Goal: Complete application form

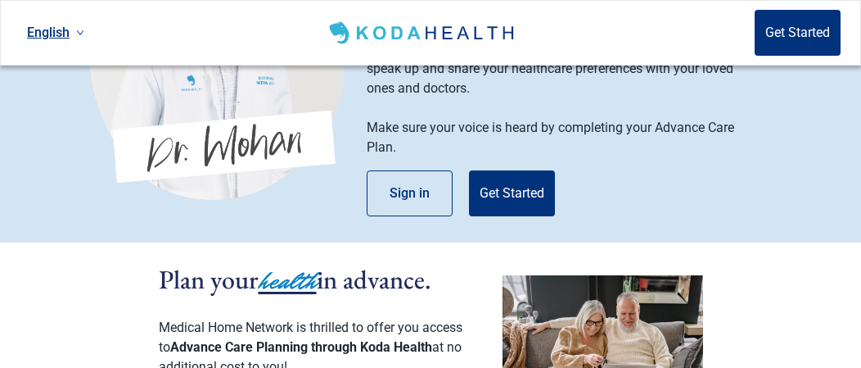
scroll to position [164, 0]
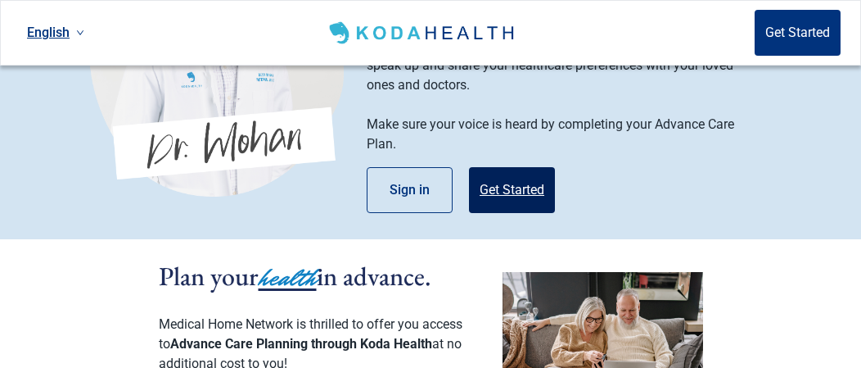
click at [495, 176] on button "Get Started" at bounding box center [512, 190] width 86 height 46
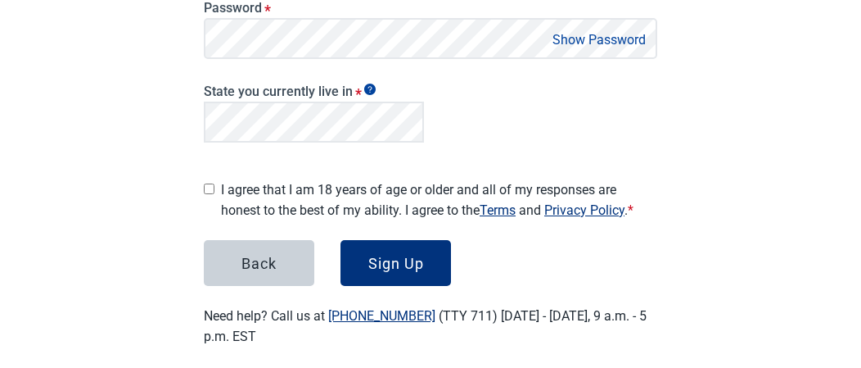
scroll to position [596, 0]
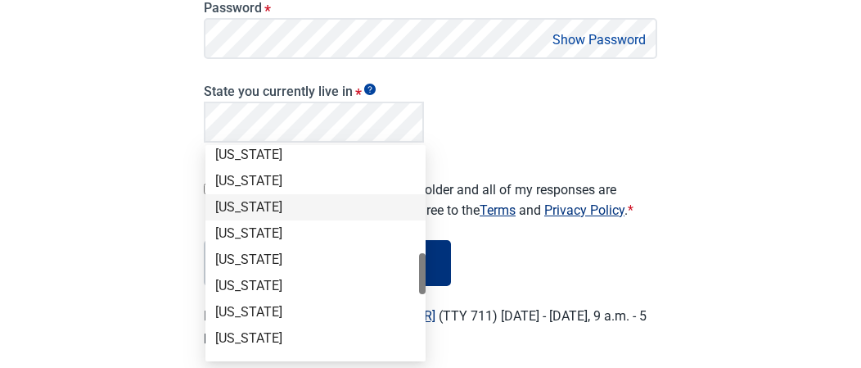
click at [145, 188] on div "English Sign in Create your account Please enter your information to get your H…" at bounding box center [430, 32] width 861 height 708
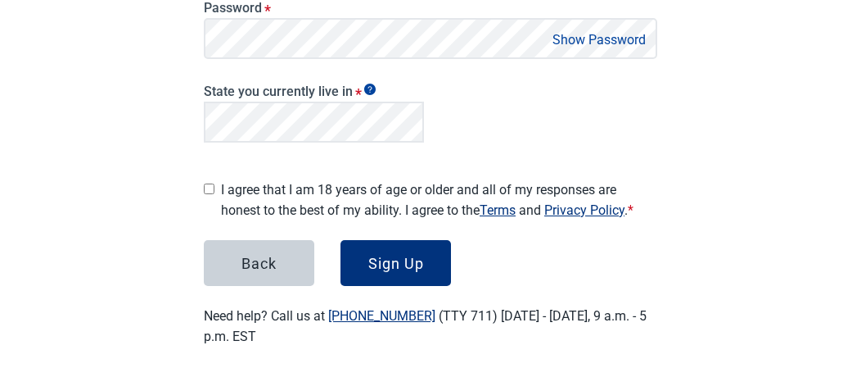
click at [198, 185] on main "Create your account Please enter your information to get your Healthcare Plan s…" at bounding box center [431, 44] width 532 height 681
click at [208, 183] on input "I agree that I am 18 years of age or older and all of my responses are honest t…" at bounding box center [209, 188] width 11 height 11
checkbox input "true"
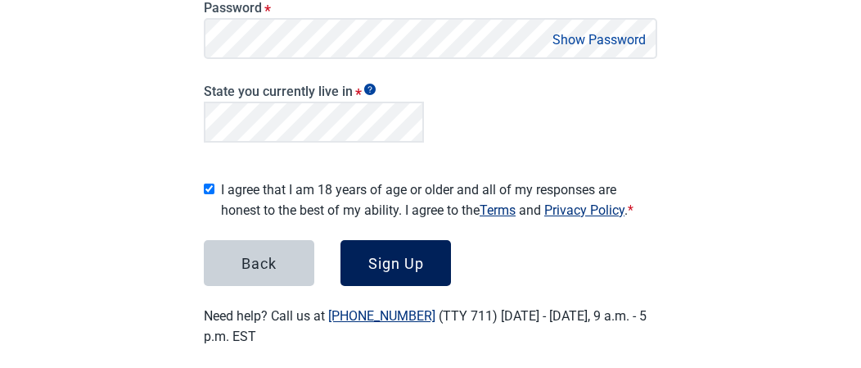
click at [390, 245] on button "Sign Up" at bounding box center [396, 263] width 111 height 46
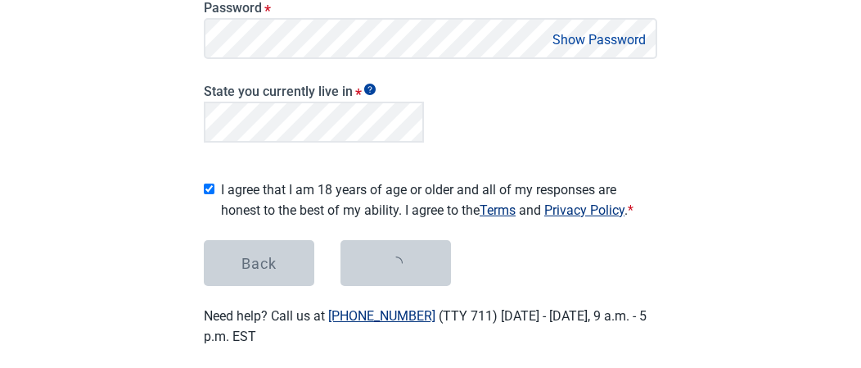
scroll to position [334, 0]
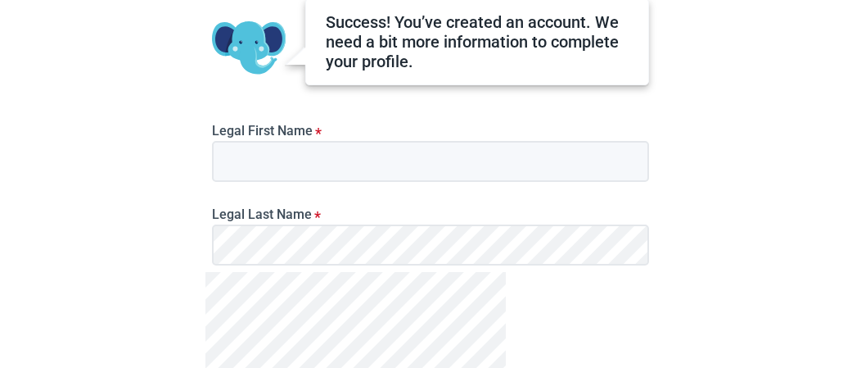
scroll to position [164, 0]
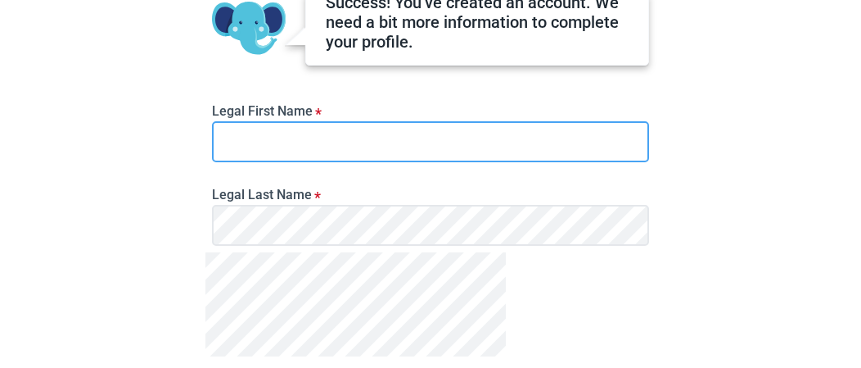
click at [346, 147] on input "Legal First Name *" at bounding box center [430, 141] width 437 height 41
type input "[PERSON_NAME]"
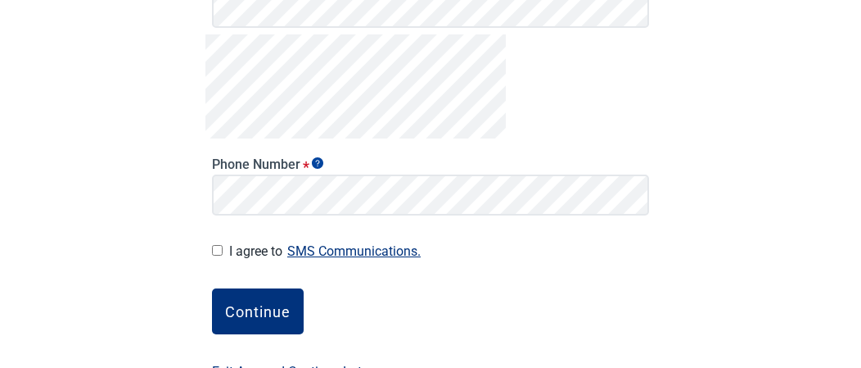
scroll to position [409, 0]
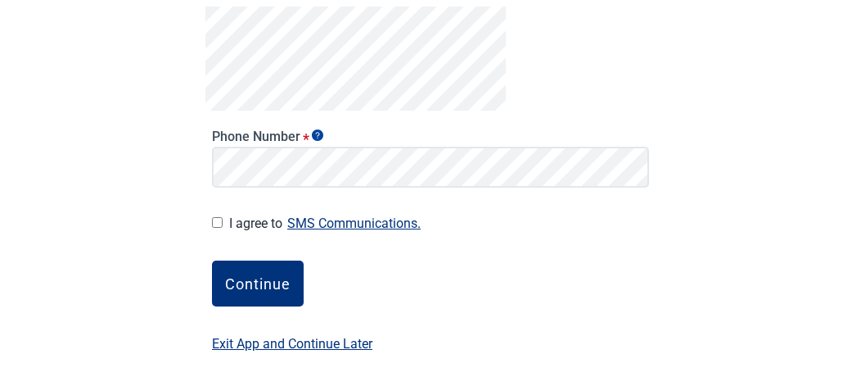
click at [219, 219] on input "I agree to SMS Communications." at bounding box center [217, 222] width 11 height 11
checkbox input "true"
click at [255, 278] on div "Continue" at bounding box center [258, 283] width 66 height 16
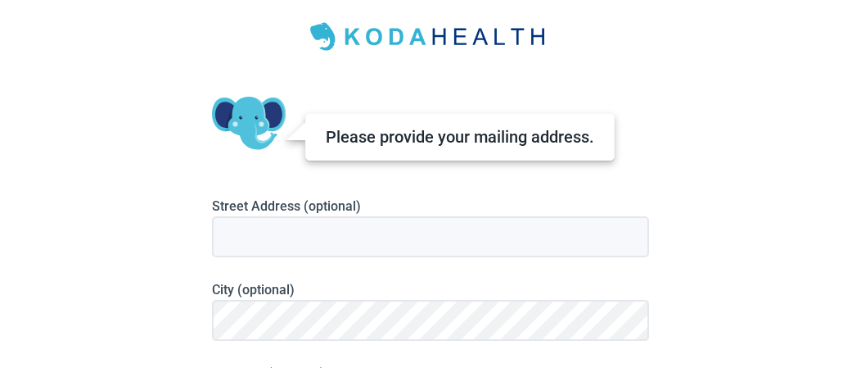
scroll to position [82, 0]
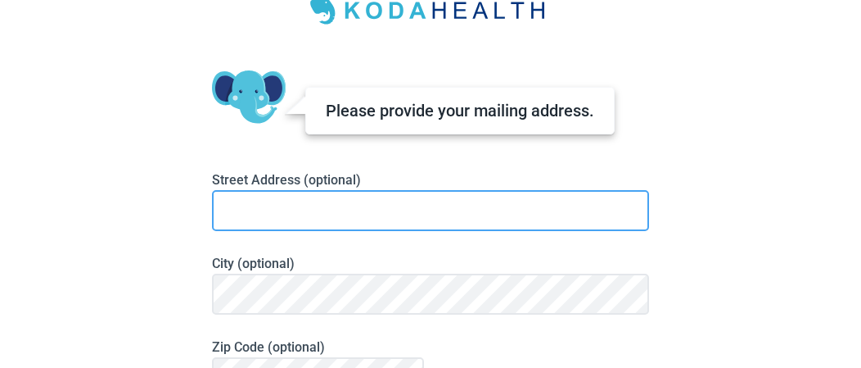
click at [378, 206] on input at bounding box center [430, 210] width 437 height 41
type input "4"
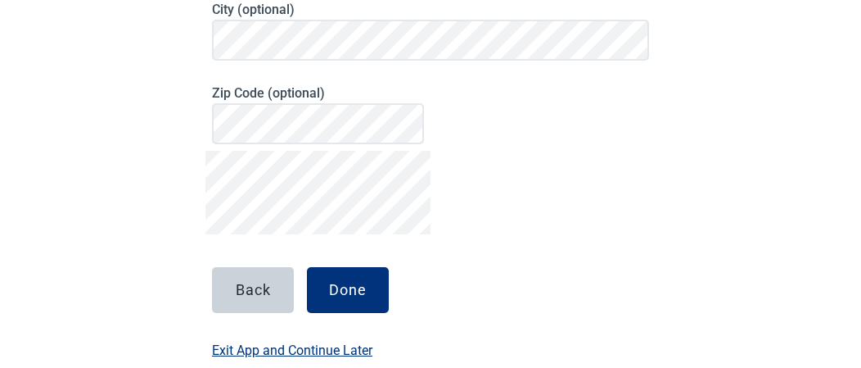
scroll to position [362, 0]
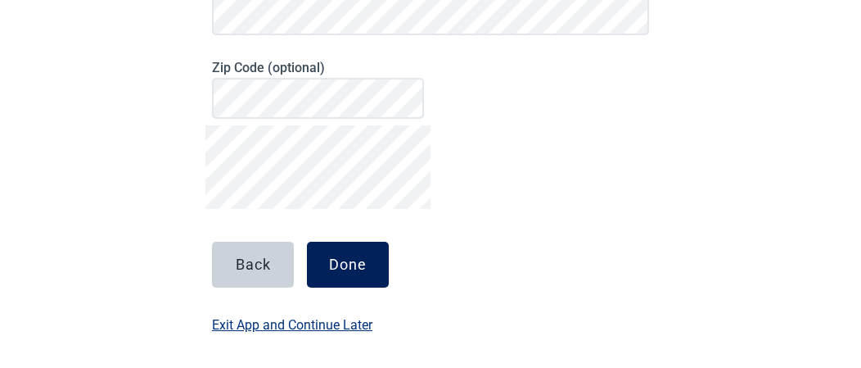
click at [373, 254] on button "Done" at bounding box center [348, 265] width 82 height 46
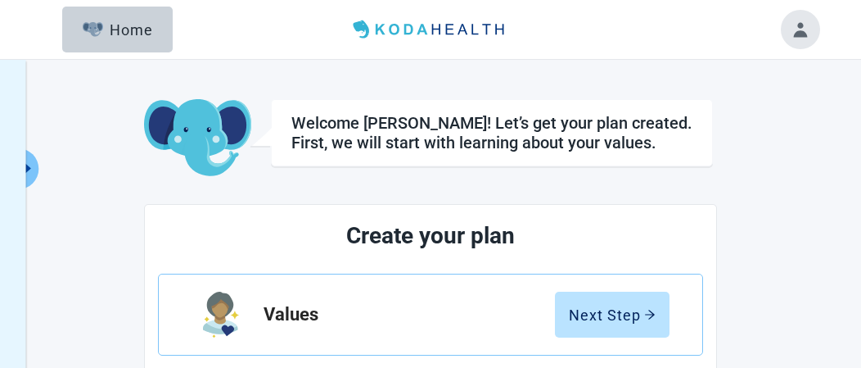
scroll to position [82, 0]
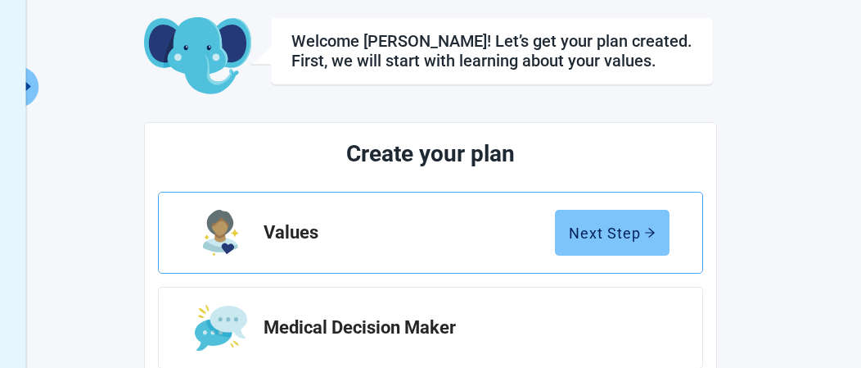
click at [622, 224] on div "Next Step" at bounding box center [612, 232] width 87 height 16
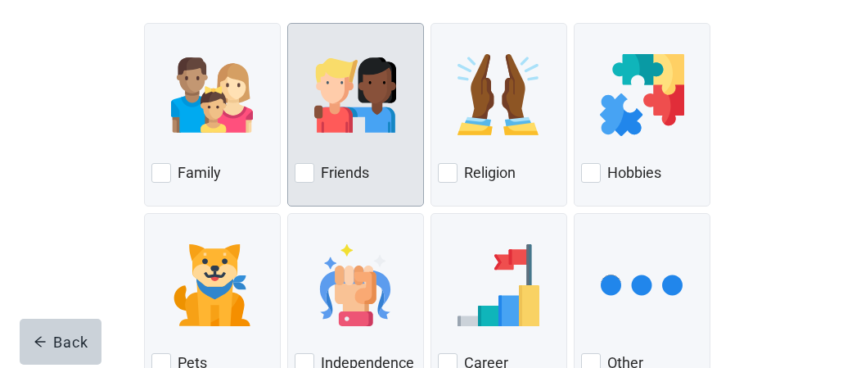
scroll to position [246, 0]
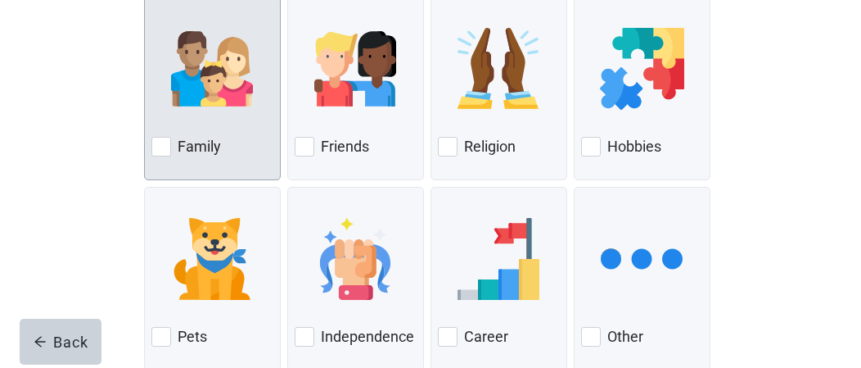
click at [155, 144] on div at bounding box center [161, 147] width 20 height 20
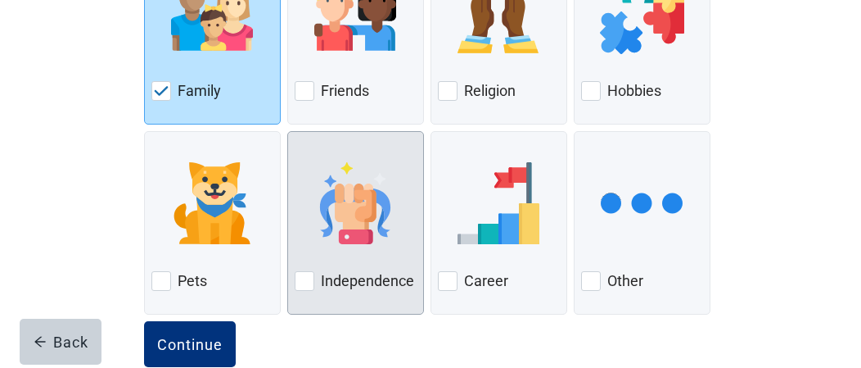
scroll to position [328, 0]
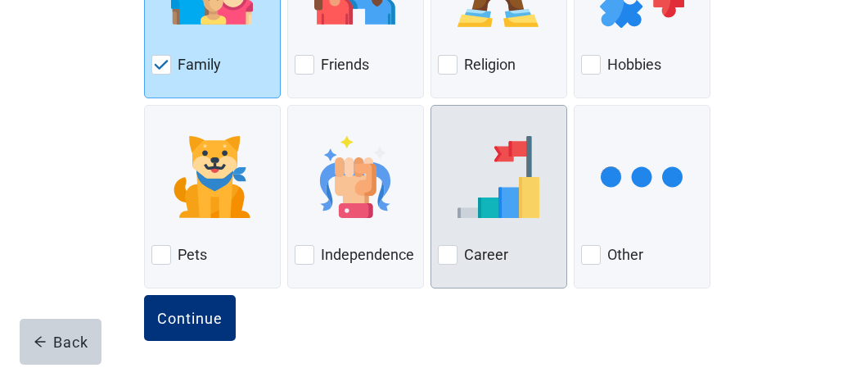
click at [452, 255] on div at bounding box center [448, 255] width 20 height 20
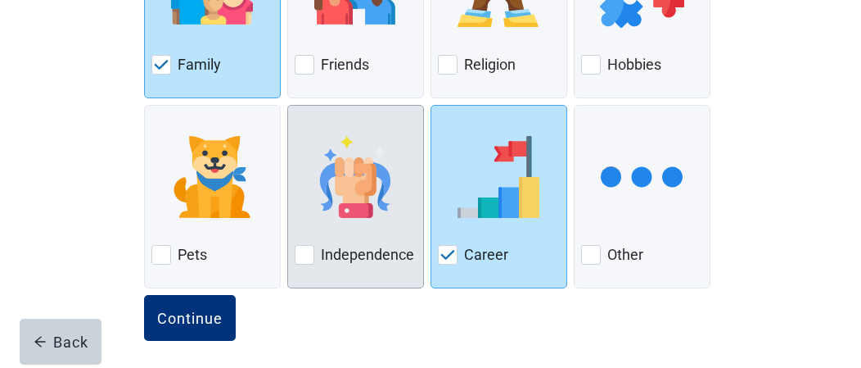
click at [306, 252] on div at bounding box center [305, 255] width 20 height 20
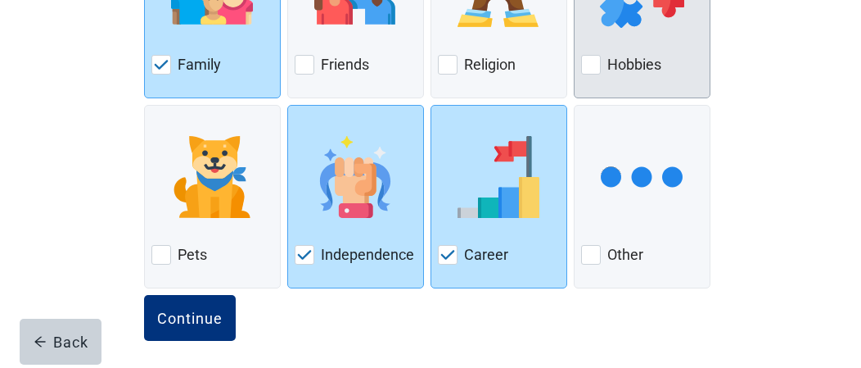
click at [586, 70] on div at bounding box center [591, 65] width 20 height 20
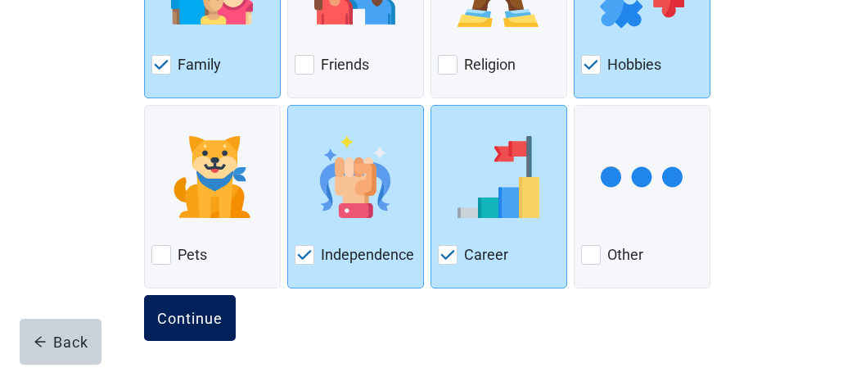
click at [220, 311] on div "Continue" at bounding box center [190, 318] width 66 height 16
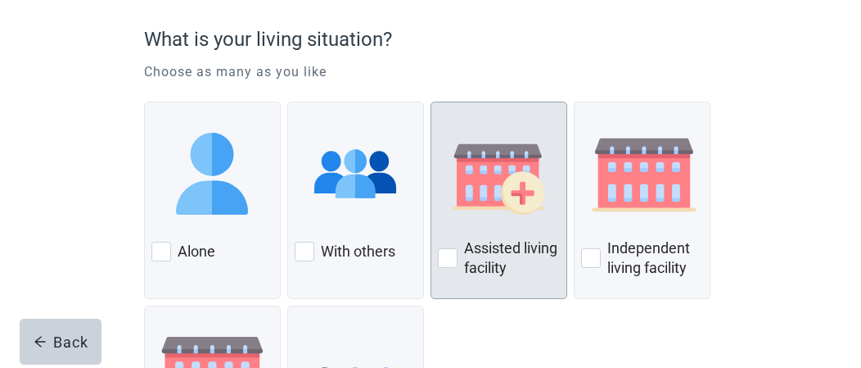
scroll to position [164, 0]
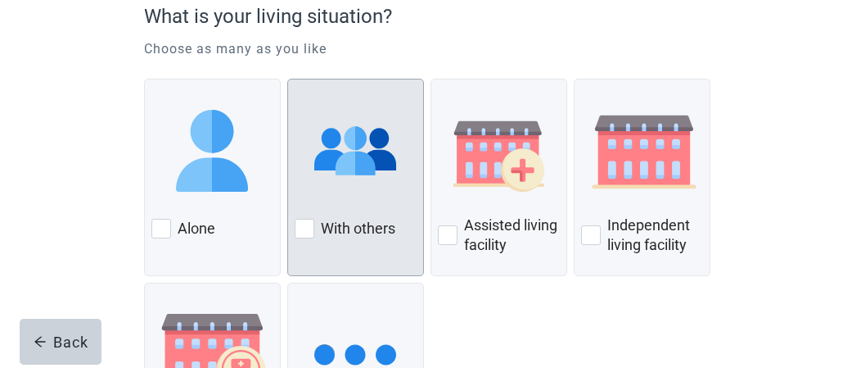
click at [305, 227] on div at bounding box center [305, 229] width 20 height 20
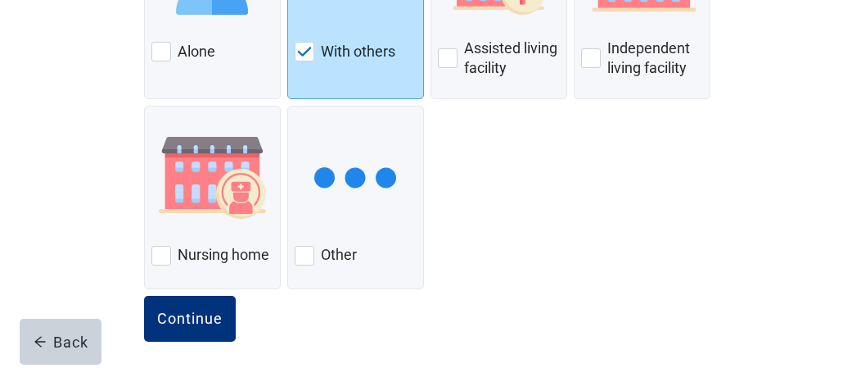
scroll to position [349, 0]
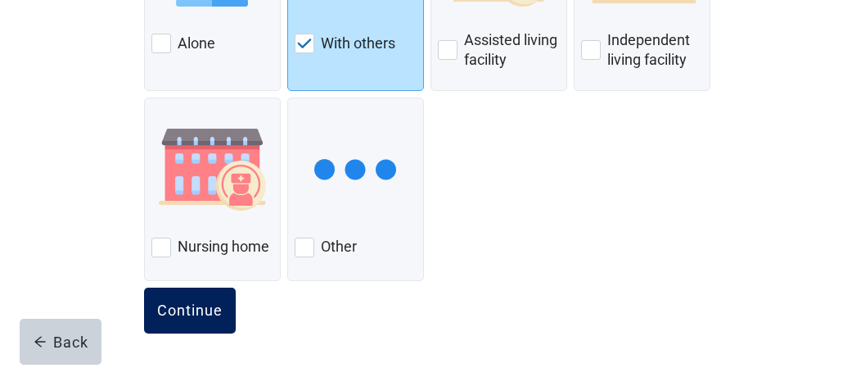
click at [221, 302] on div "Continue" at bounding box center [190, 310] width 66 height 16
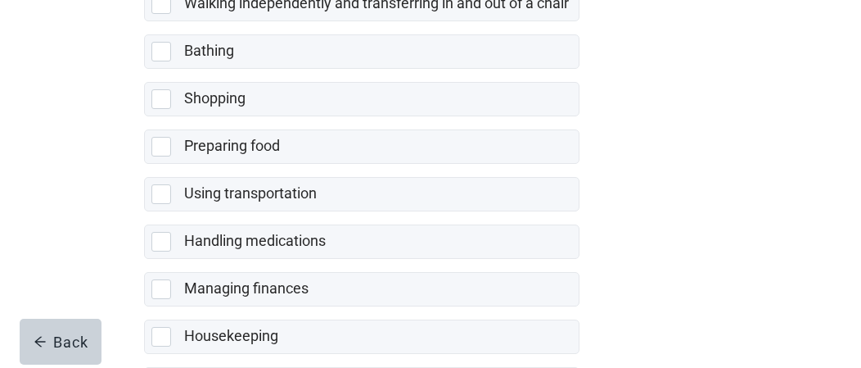
scroll to position [531, 0]
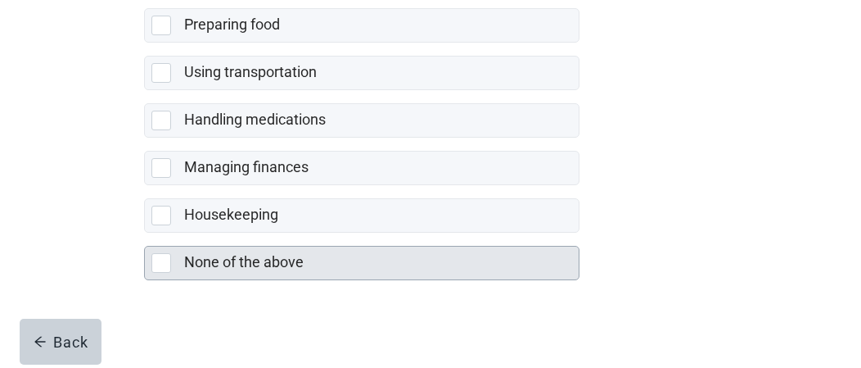
click at [170, 255] on div at bounding box center [161, 263] width 20 height 20
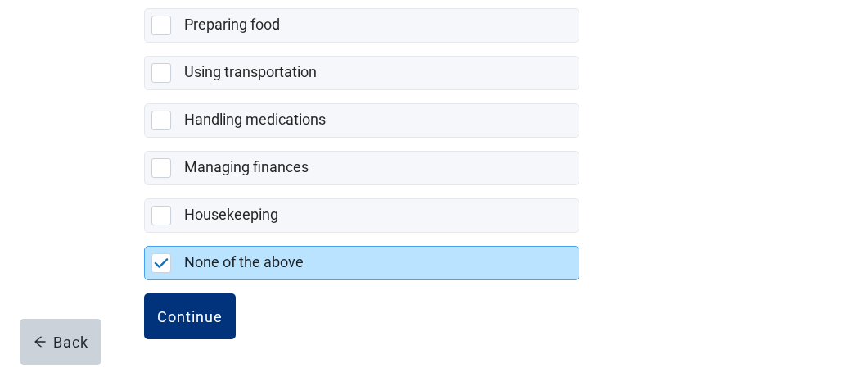
click at [237, 305] on div "Continue" at bounding box center [430, 334] width 573 height 82
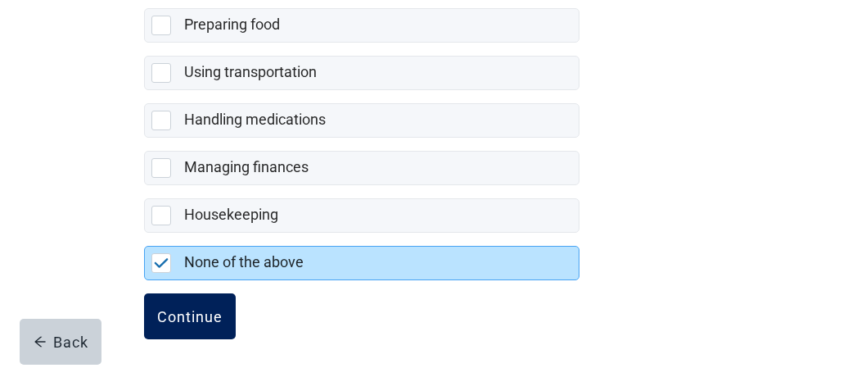
click at [231, 305] on button "Continue" at bounding box center [190, 316] width 92 height 46
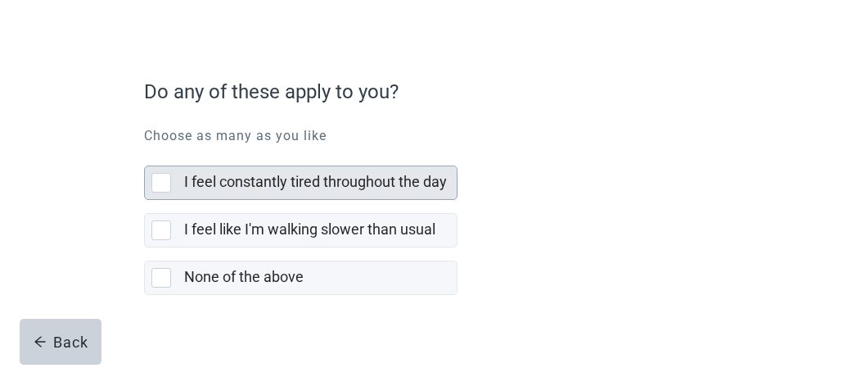
scroll to position [108, 0]
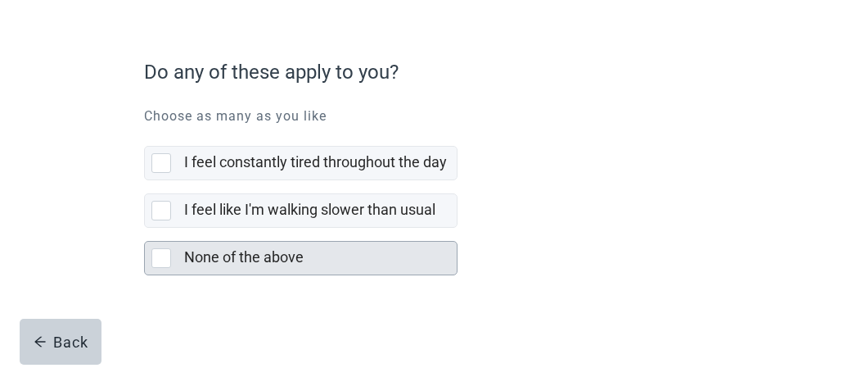
click at [307, 260] on div "None of the above" at bounding box center [315, 257] width 263 height 20
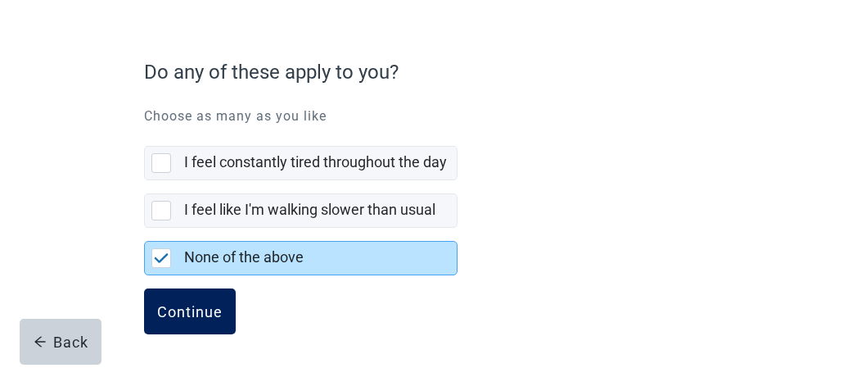
click at [200, 304] on div "Continue" at bounding box center [190, 311] width 66 height 16
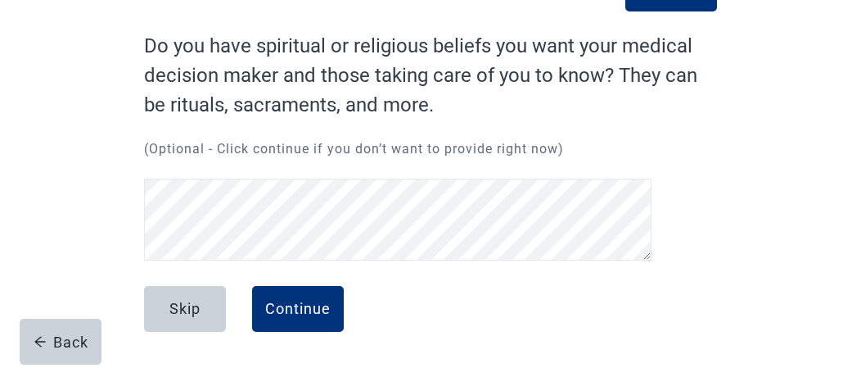
scroll to position [125, 0]
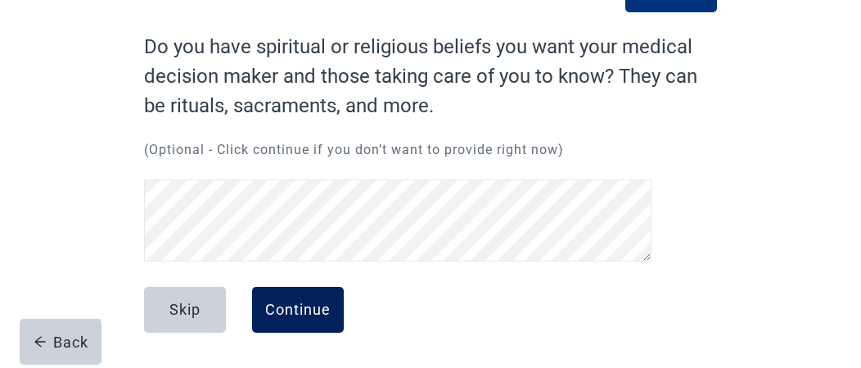
click at [319, 301] on div "Continue" at bounding box center [298, 309] width 66 height 16
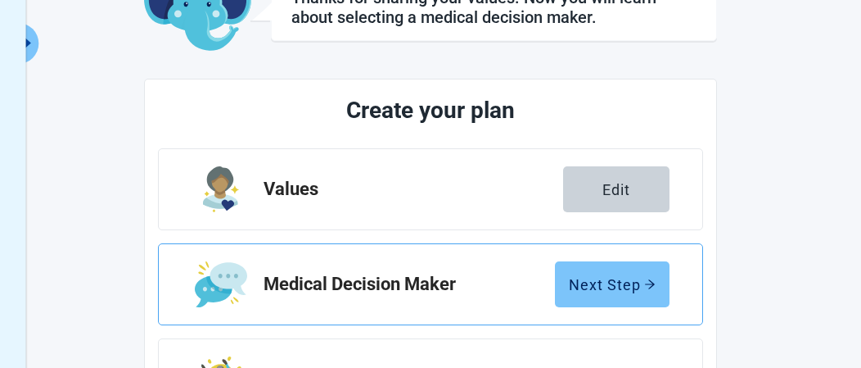
click at [610, 277] on div "Next Step" at bounding box center [612, 284] width 87 height 16
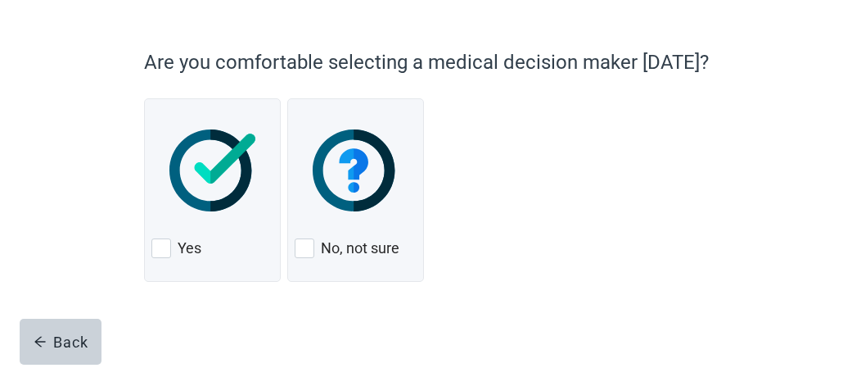
scroll to position [120, 0]
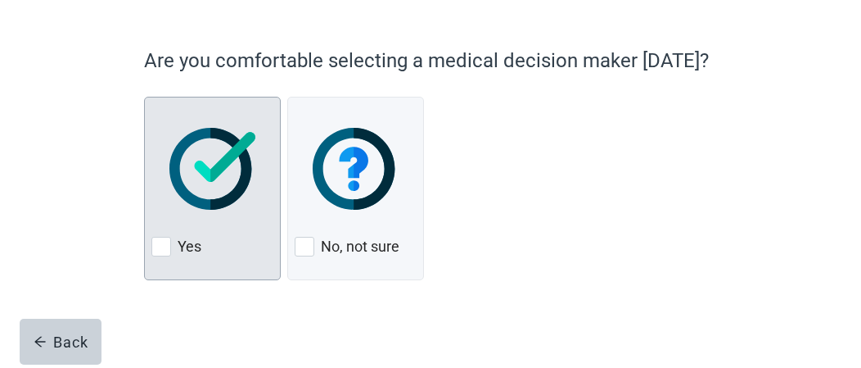
click at [200, 201] on img at bounding box center [213, 169] width 86 height 82
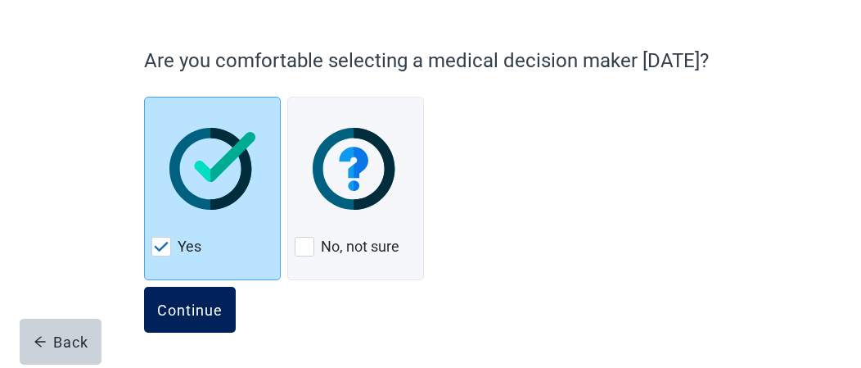
click at [168, 315] on div "Continue" at bounding box center [190, 309] width 66 height 16
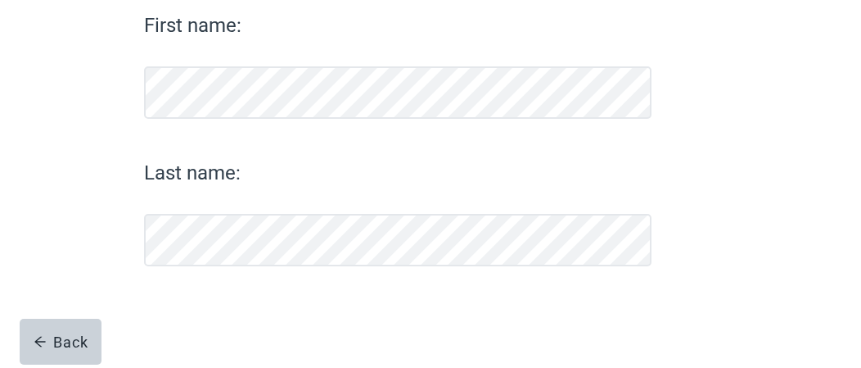
scroll to position [274, 0]
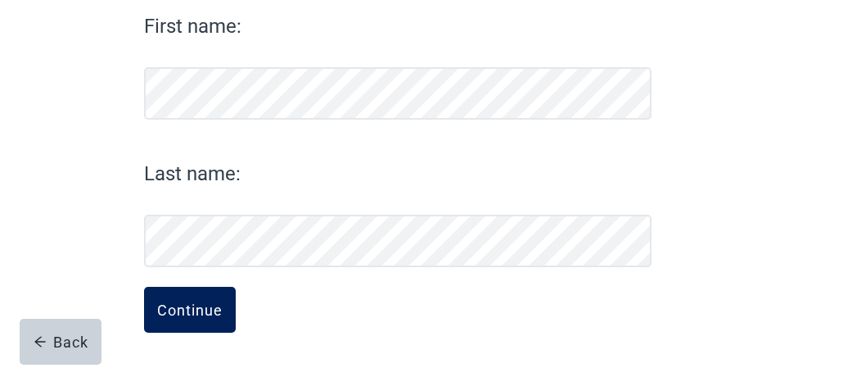
click at [215, 299] on button "Continue" at bounding box center [190, 310] width 92 height 46
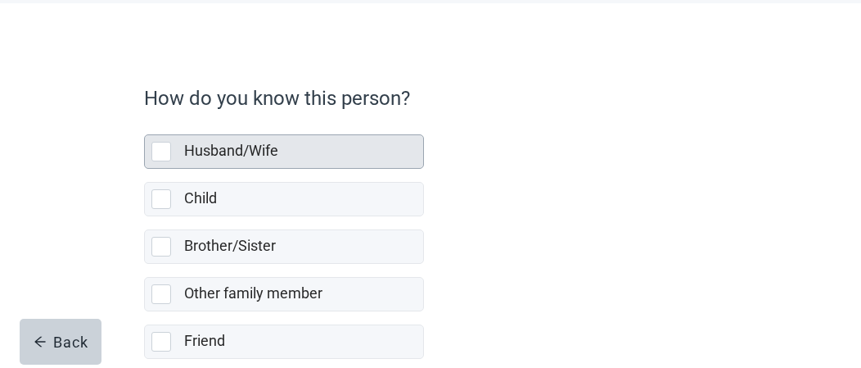
click at [275, 148] on label "Husband/Wife" at bounding box center [231, 150] width 94 height 17
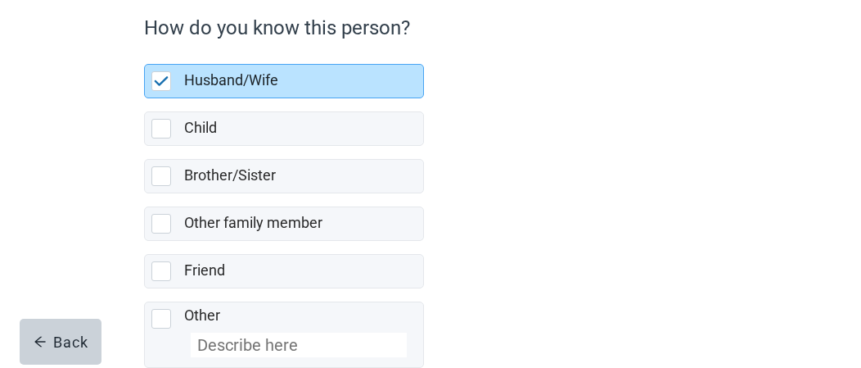
scroll to position [244, 0]
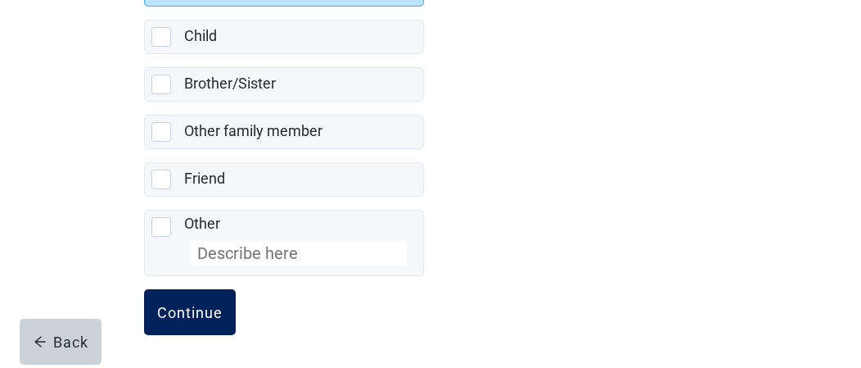
click at [210, 311] on div "Continue" at bounding box center [190, 312] width 66 height 16
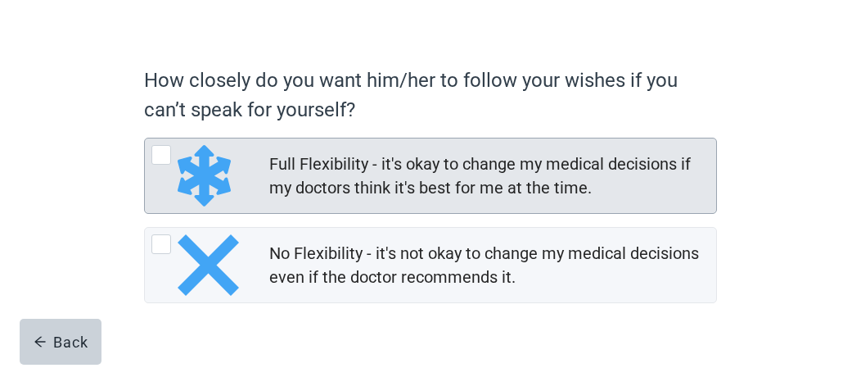
scroll to position [135, 0]
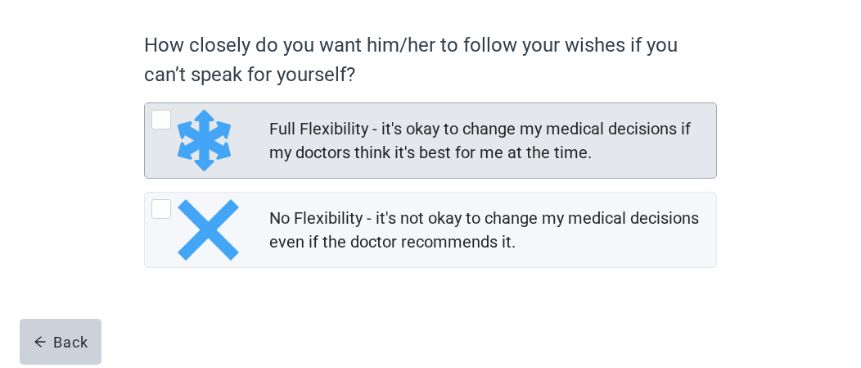
click at [434, 125] on div "Full Flexibility - it's okay to change my medical decisions if my doctors think…" at bounding box center [487, 140] width 437 height 47
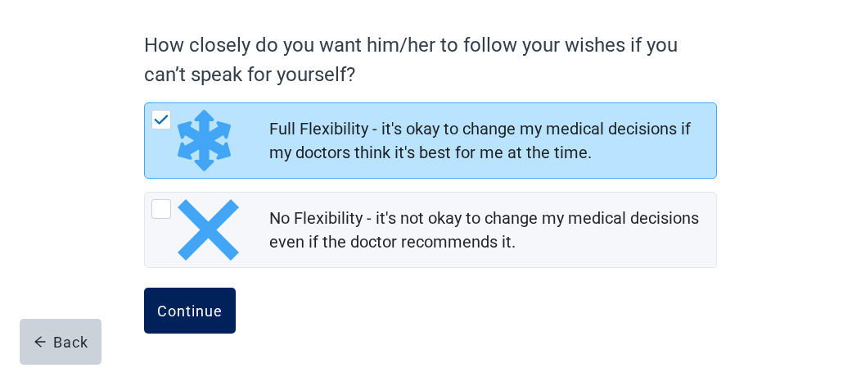
click at [192, 323] on button "Continue" at bounding box center [190, 310] width 92 height 46
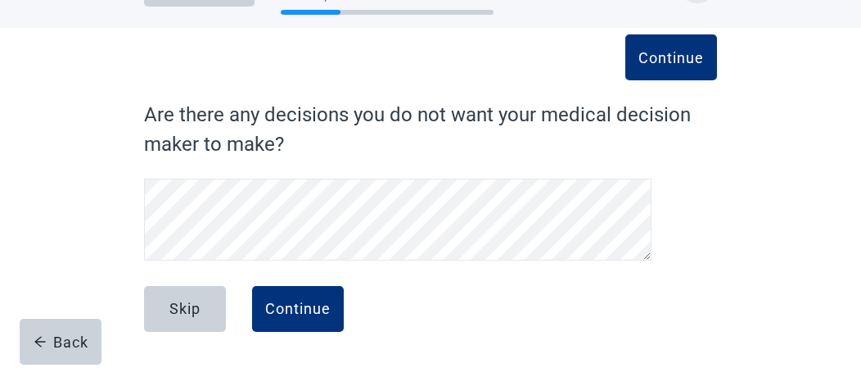
scroll to position [57, 0]
click at [315, 302] on div "Continue" at bounding box center [298, 309] width 66 height 16
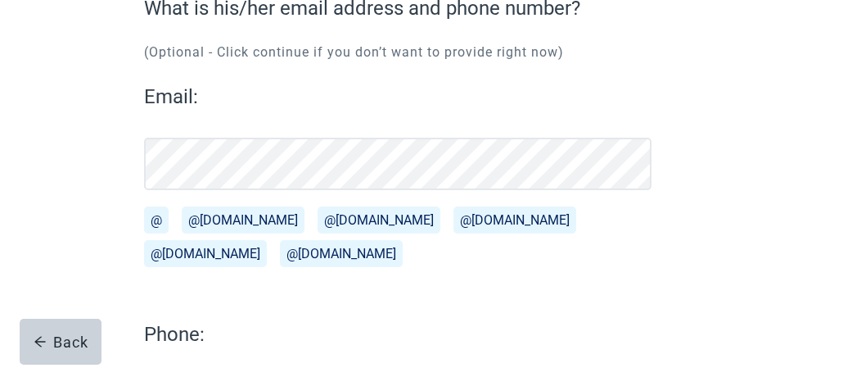
scroll to position [324, 0]
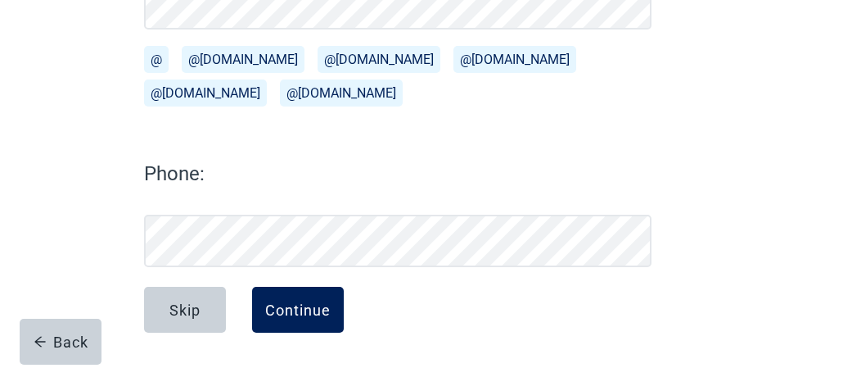
click at [301, 308] on div "Continue" at bounding box center [298, 309] width 66 height 16
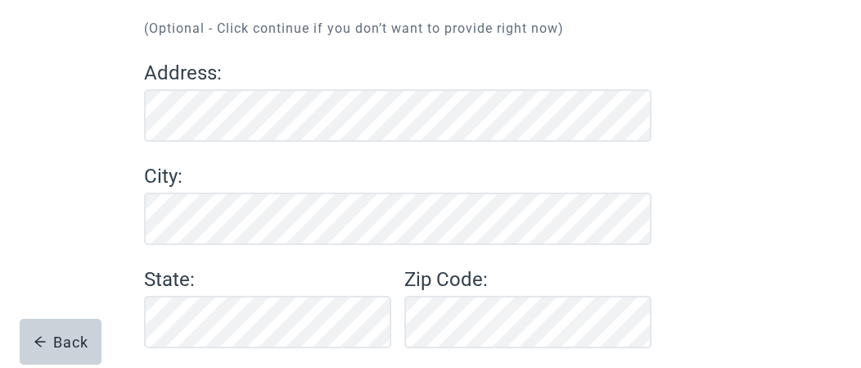
scroll to position [269, 0]
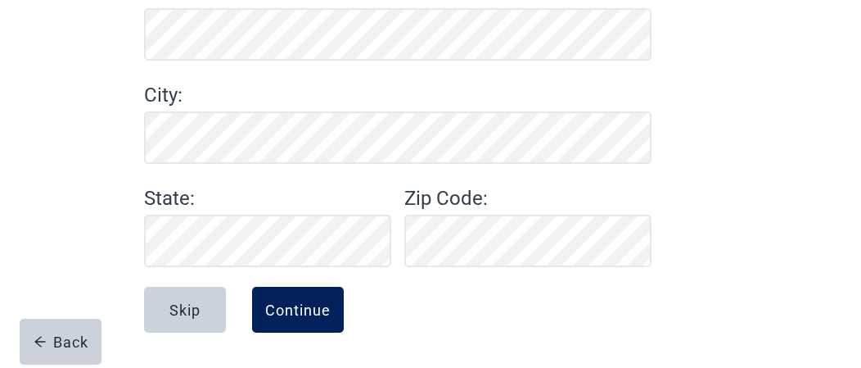
click at [333, 305] on button "Continue" at bounding box center [298, 310] width 92 height 46
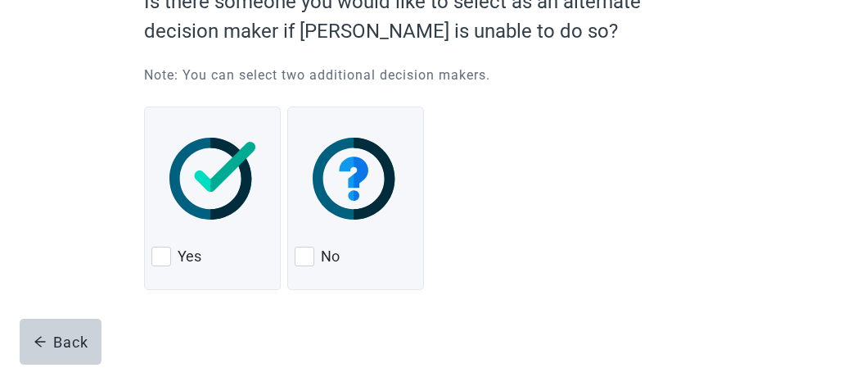
scroll to position [188, 0]
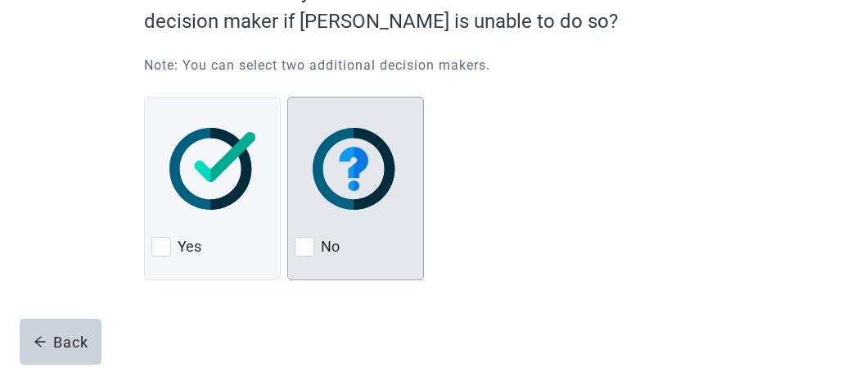
click at [359, 263] on div "No" at bounding box center [355, 188] width 137 height 183
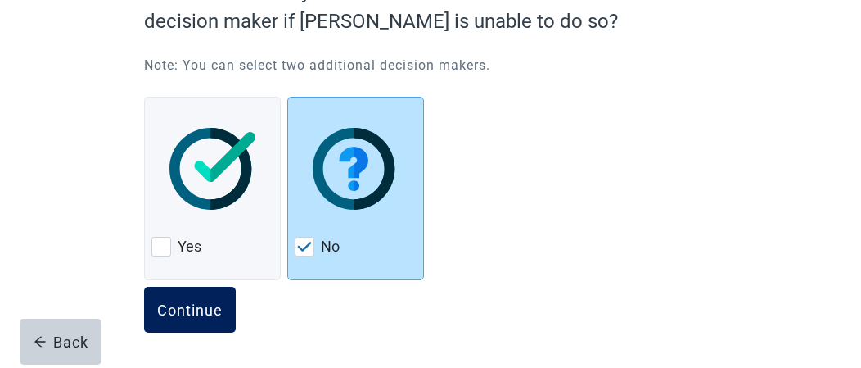
click at [190, 304] on div "Continue" at bounding box center [190, 309] width 66 height 16
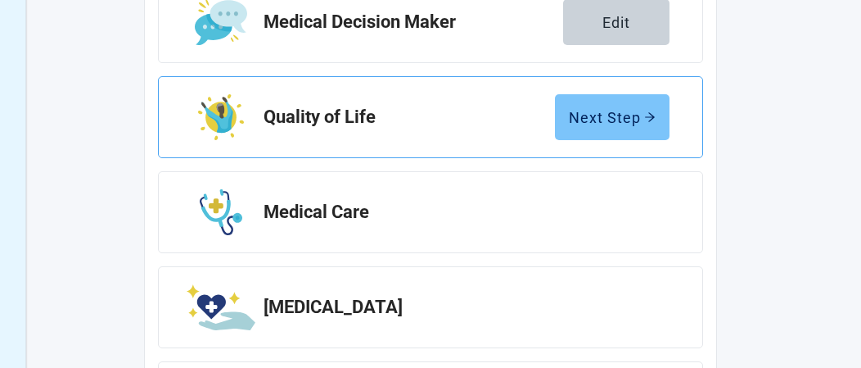
scroll to position [434, 0]
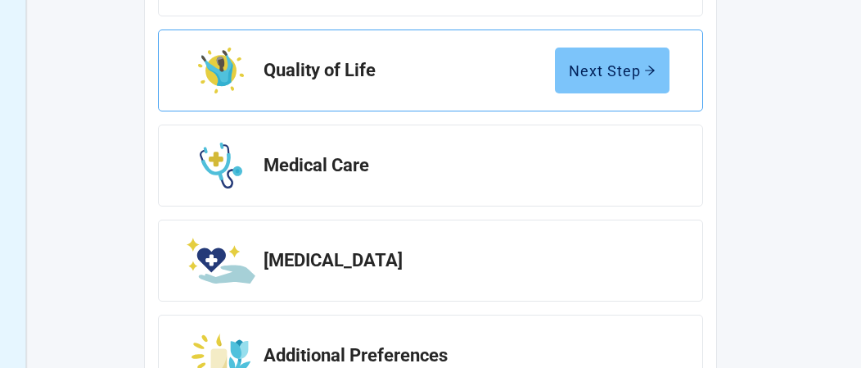
click at [617, 79] on button "Next Step" at bounding box center [612, 70] width 115 height 46
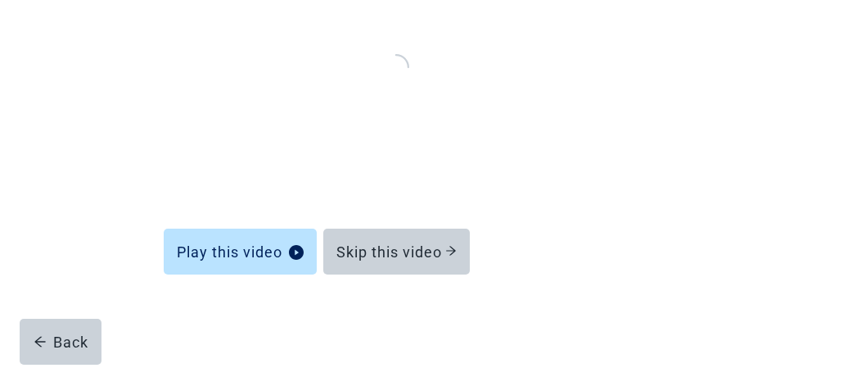
scroll to position [293, 0]
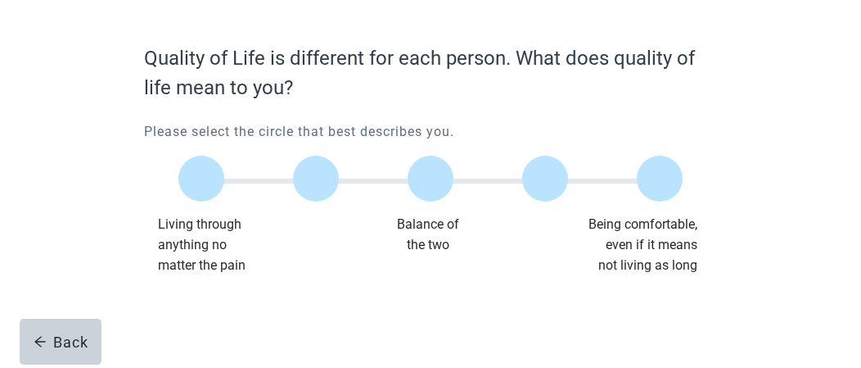
scroll to position [113, 0]
click at [437, 184] on div at bounding box center [431, 179] width 46 height 46
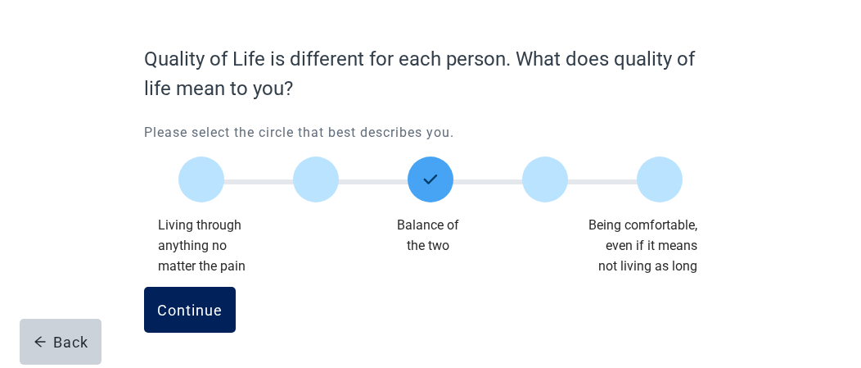
click at [202, 325] on button "Continue" at bounding box center [190, 310] width 92 height 46
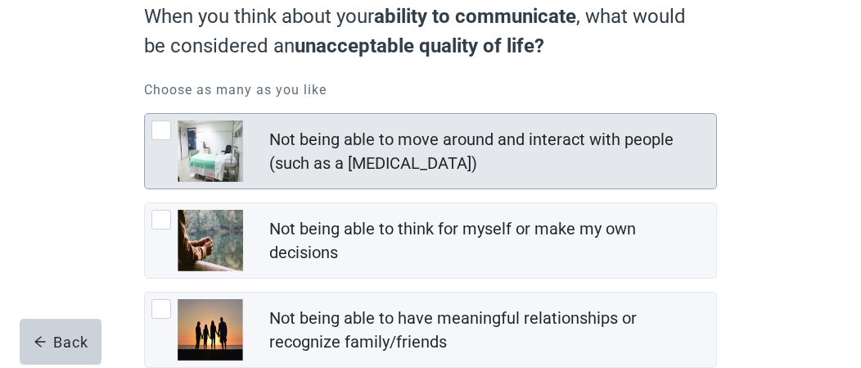
scroll to position [246, 0]
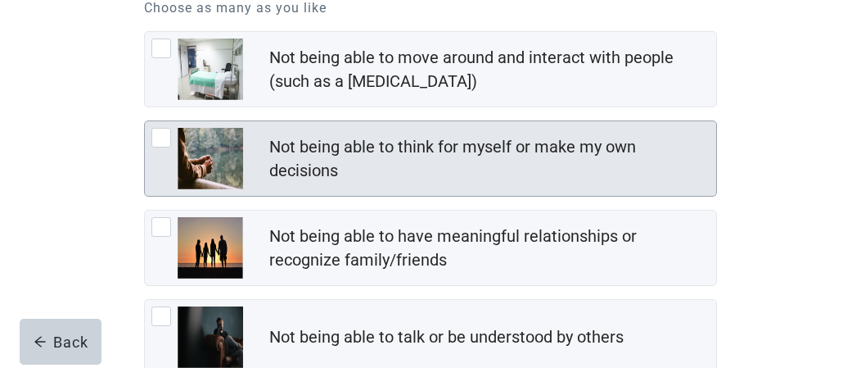
click at [529, 167] on div "Not being able to think for myself or make my own decisions" at bounding box center [487, 158] width 437 height 47
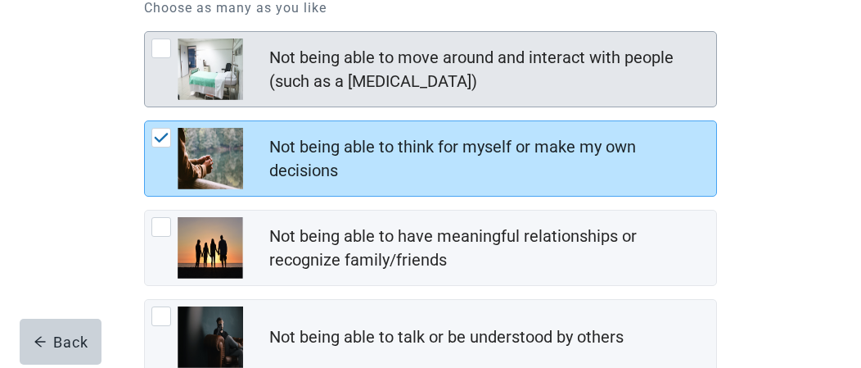
click at [517, 106] on div "Not being able to move around and interact with people (such as a [MEDICAL_DATA…" at bounding box center [431, 69] width 572 height 75
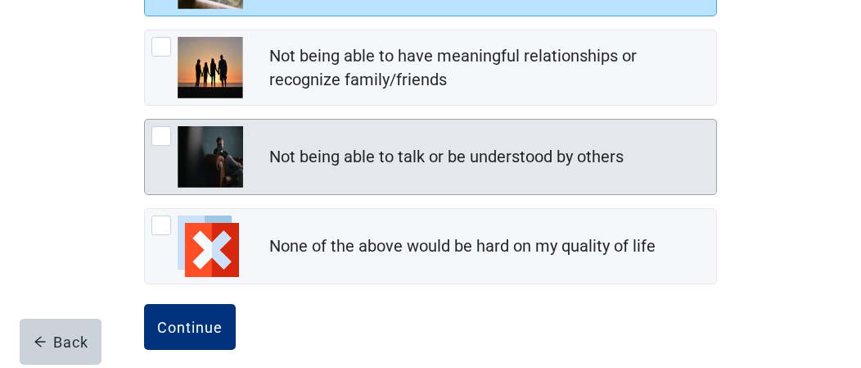
scroll to position [441, 0]
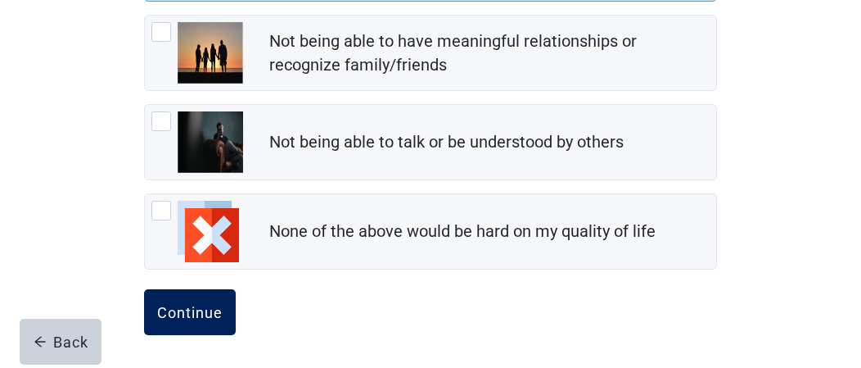
click at [219, 320] on button "Continue" at bounding box center [190, 312] width 92 height 46
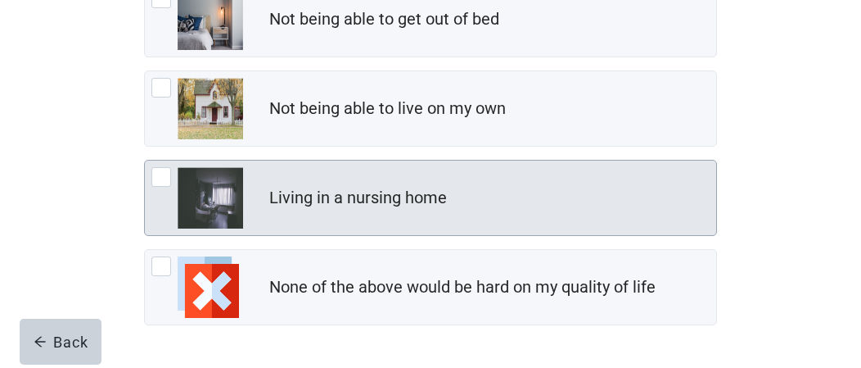
scroll to position [409, 0]
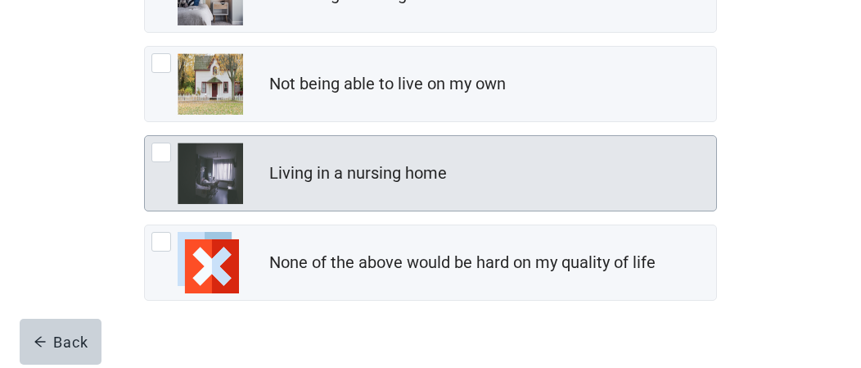
click at [475, 179] on div "Living in a nursing home" at bounding box center [492, 173] width 447 height 33
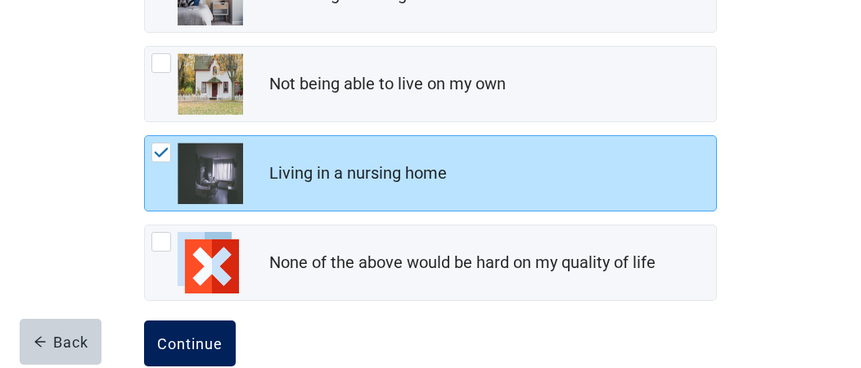
click at [193, 335] on div "Continue" at bounding box center [190, 343] width 66 height 16
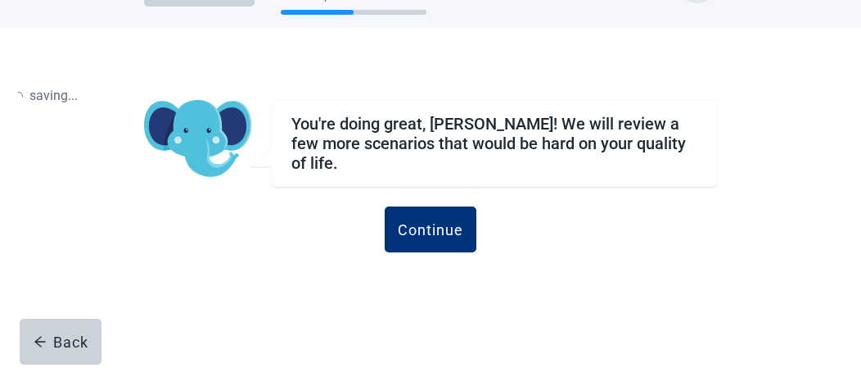
scroll to position [57, 0]
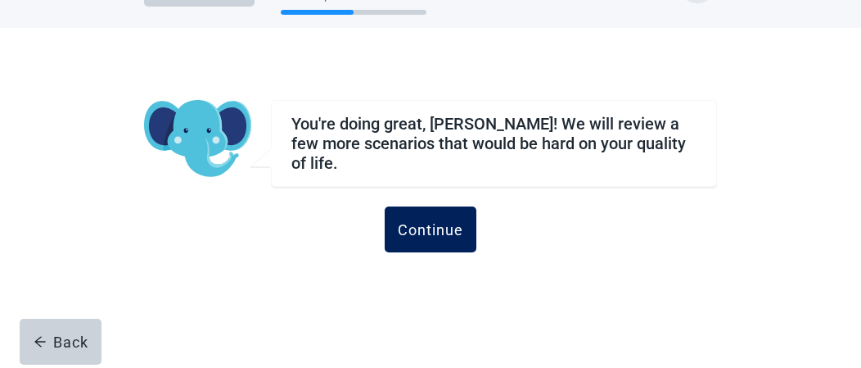
click at [455, 236] on button "Continue" at bounding box center [431, 229] width 92 height 46
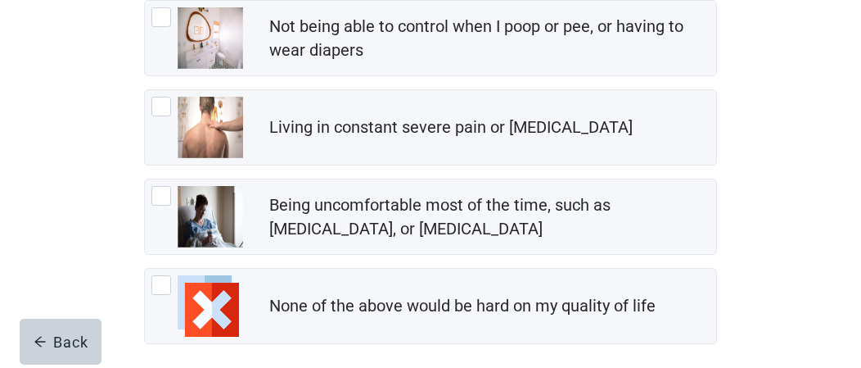
scroll to position [491, 0]
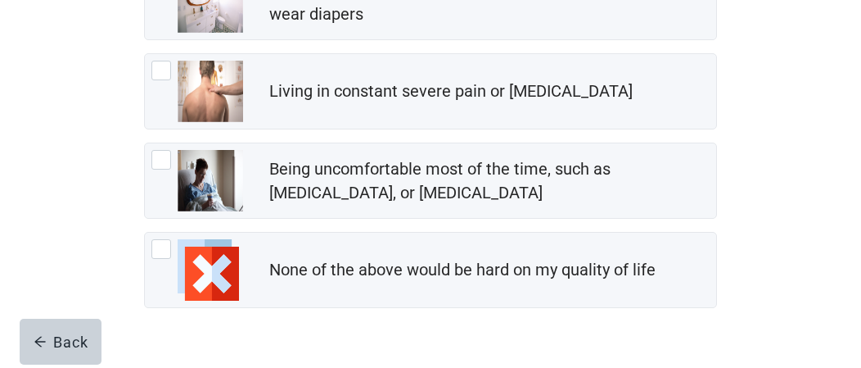
click at [502, 132] on div "Being a burden on my loved ones due to my cost of care Not being able to eat, b…" at bounding box center [430, 46] width 573 height 522
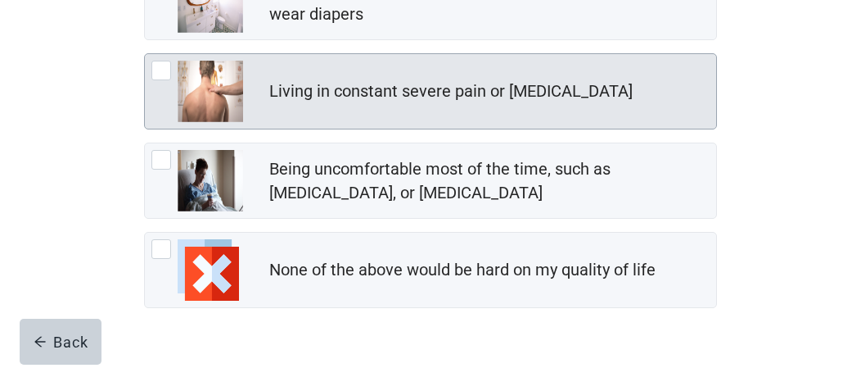
click at [503, 115] on div "Living in constant severe pain or [MEDICAL_DATA]" at bounding box center [431, 91] width 572 height 75
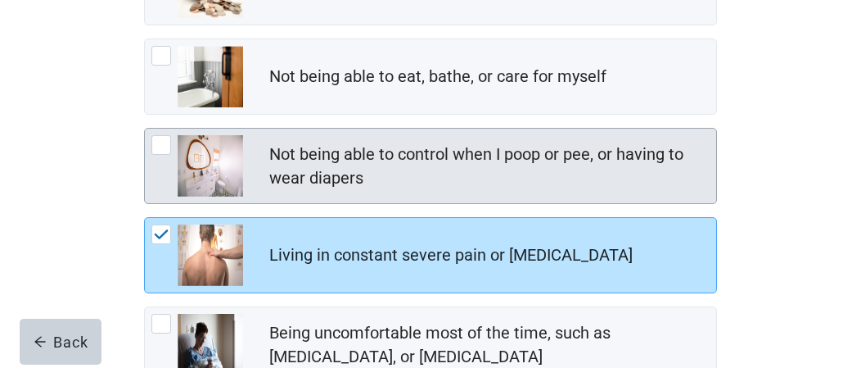
scroll to position [409, 0]
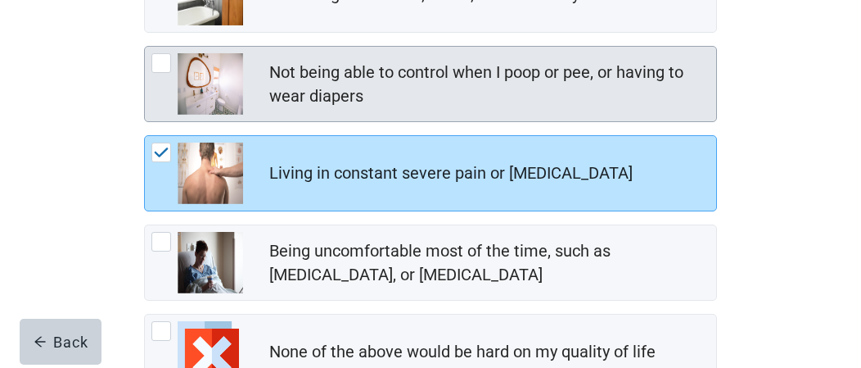
click at [522, 109] on div "Not being able to control when I poop or pee, or having to wear diapers" at bounding box center [492, 84] width 447 height 54
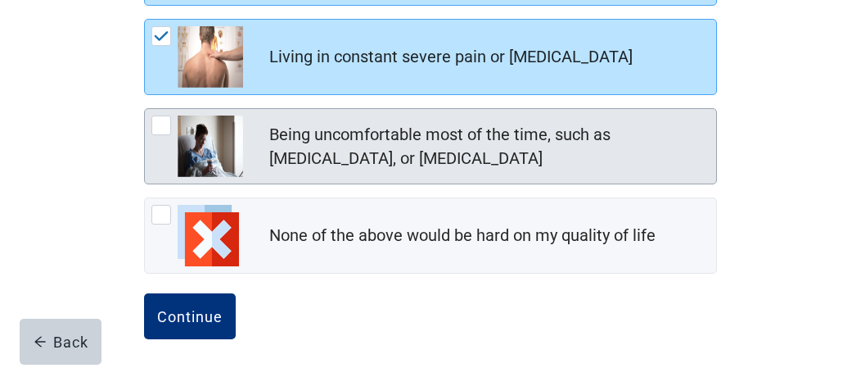
scroll to position [529, 0]
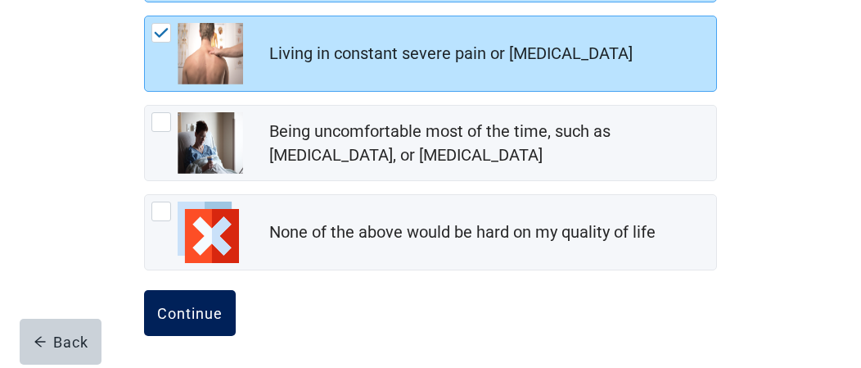
click at [207, 318] on button "Continue" at bounding box center [190, 313] width 92 height 46
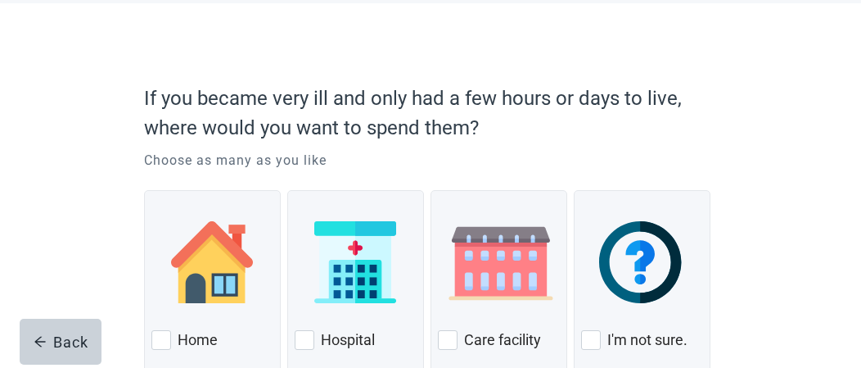
scroll to position [164, 0]
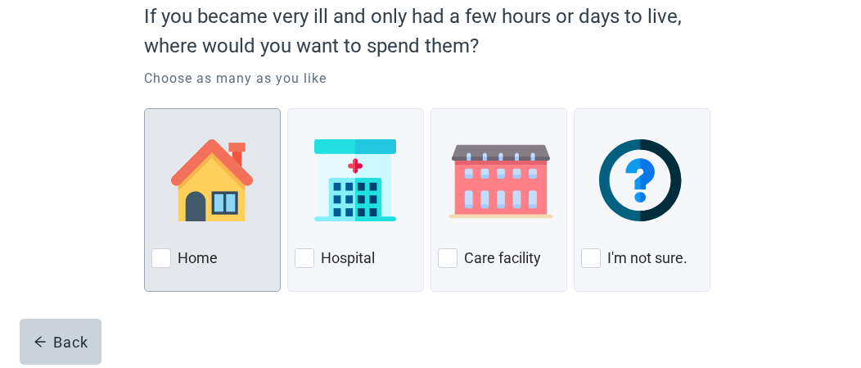
click at [237, 260] on div "Home" at bounding box center [212, 258] width 122 height 26
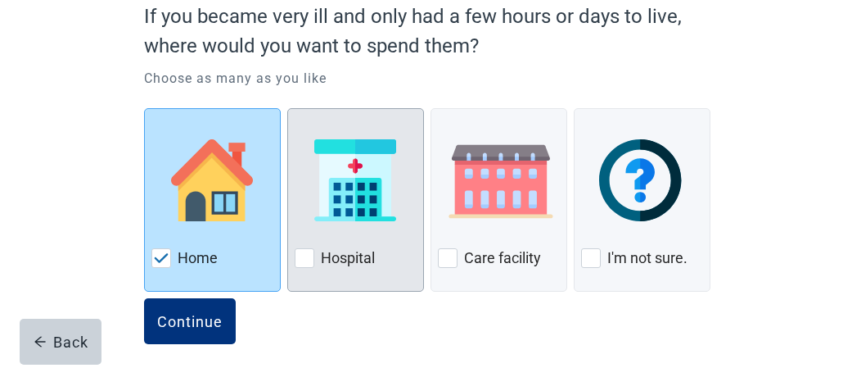
click at [311, 265] on div at bounding box center [305, 258] width 20 height 20
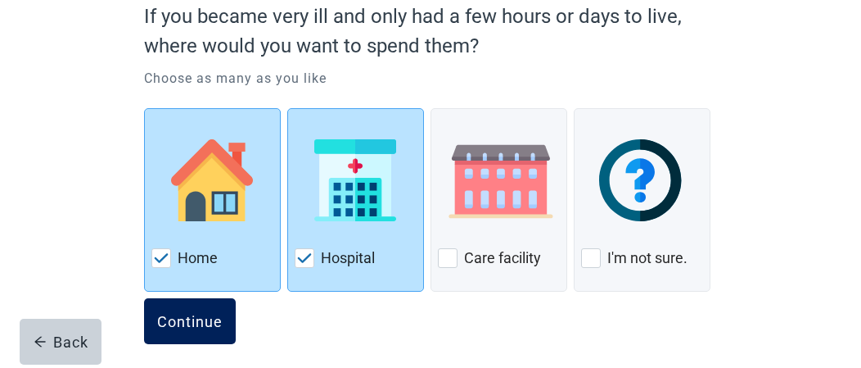
click at [220, 322] on div "Continue" at bounding box center [190, 321] width 66 height 16
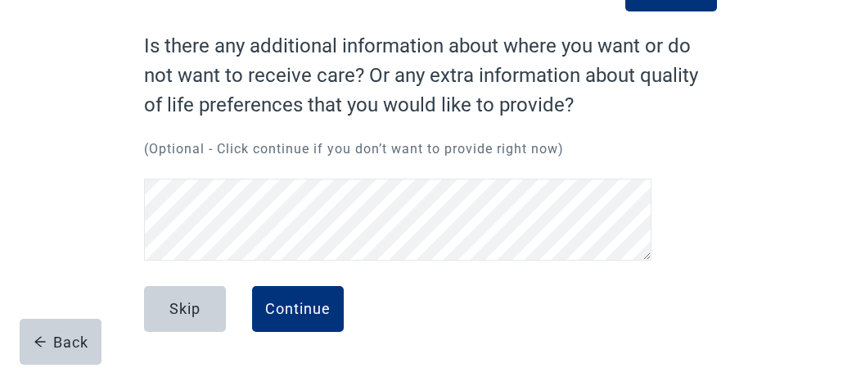
scroll to position [125, 0]
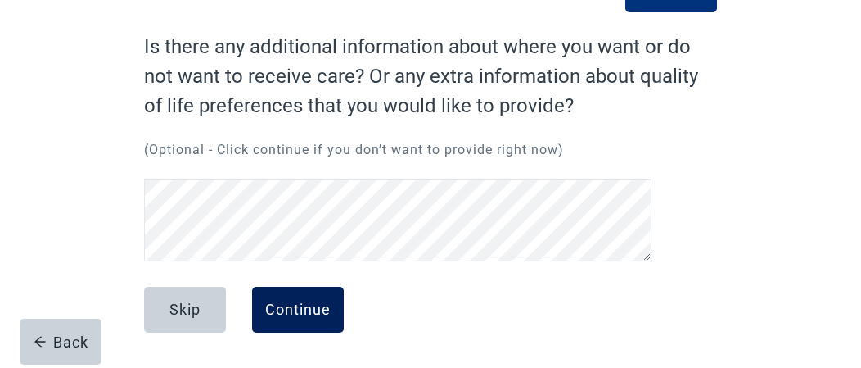
click at [331, 304] on button "Continue" at bounding box center [298, 310] width 92 height 46
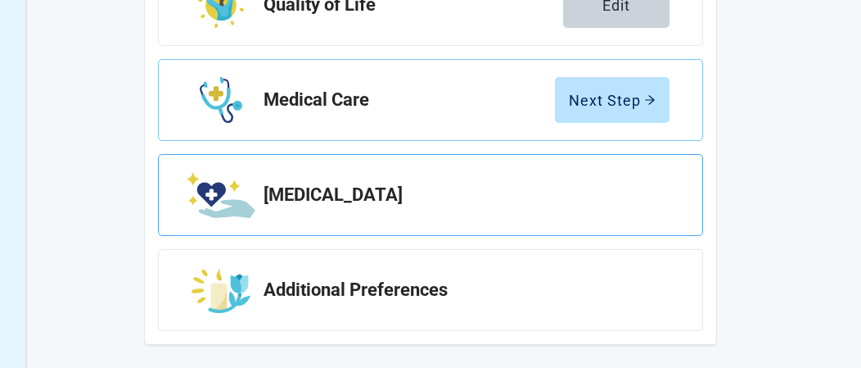
scroll to position [509, 0]
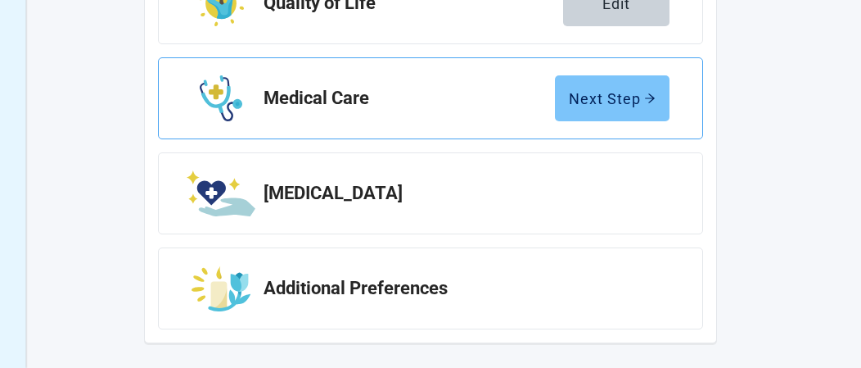
click at [616, 93] on div "Next Step" at bounding box center [612, 98] width 87 height 16
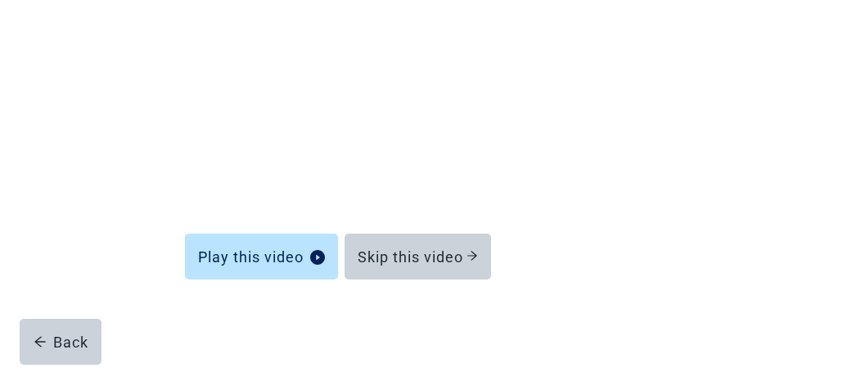
scroll to position [264, 0]
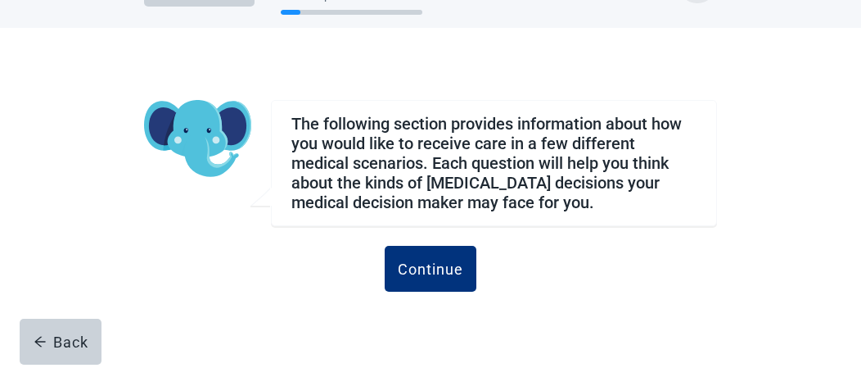
scroll to position [57, 0]
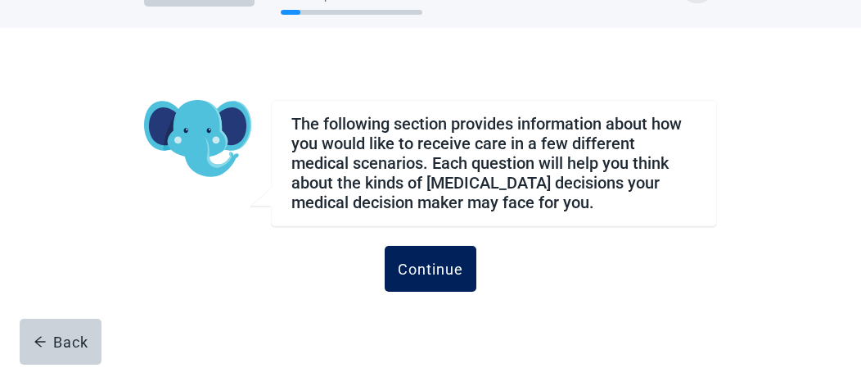
click at [445, 266] on div "Continue" at bounding box center [431, 268] width 66 height 16
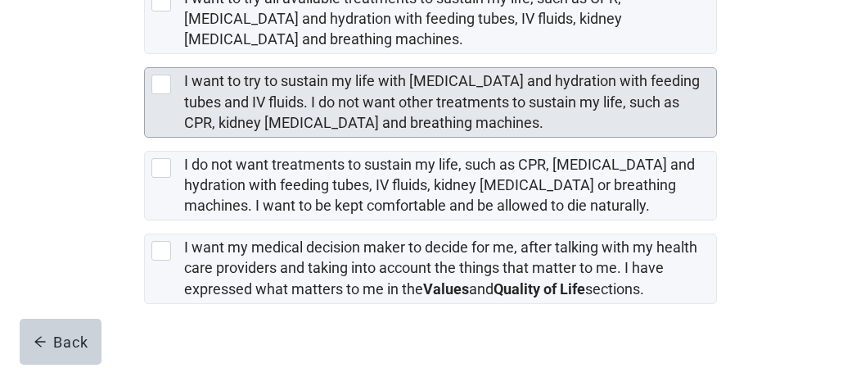
scroll to position [491, 0]
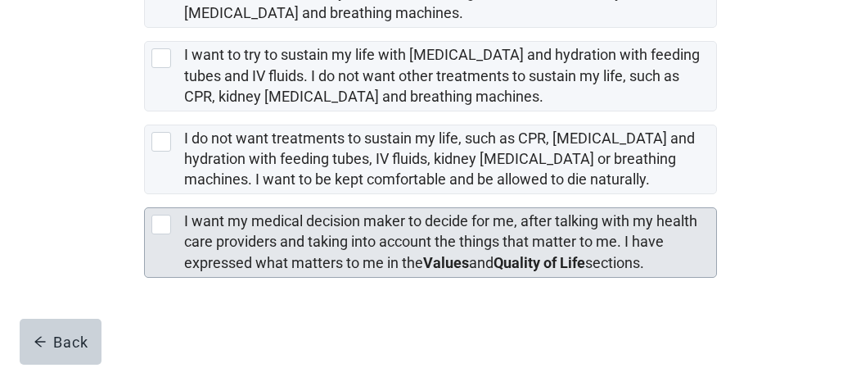
click at [388, 243] on label "I want my medical decision maker to decide for me, after talking with my health…" at bounding box center [440, 241] width 513 height 58
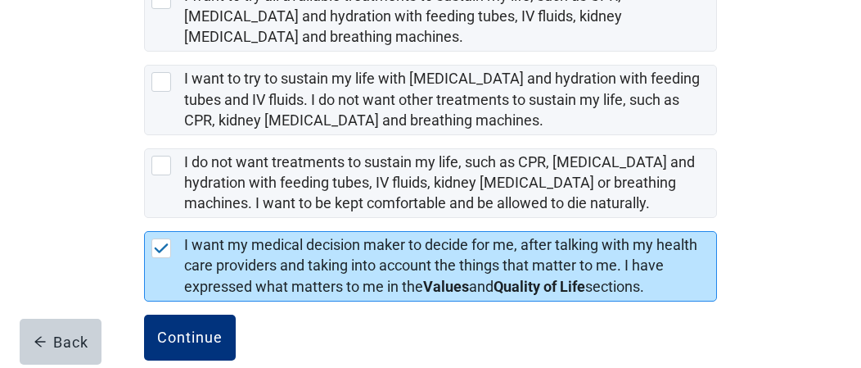
scroll to position [493, 0]
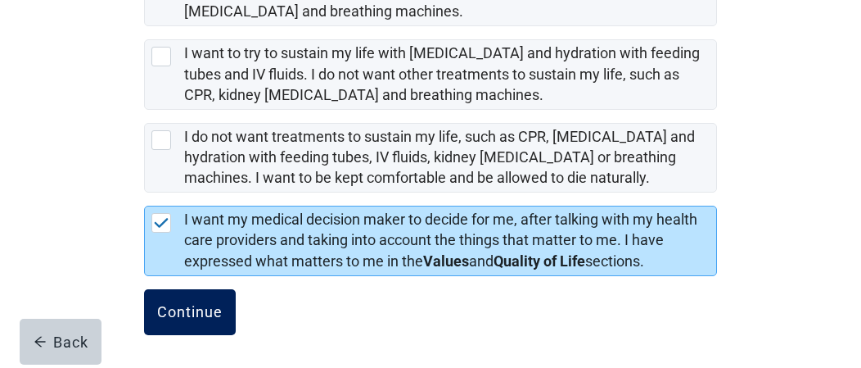
click at [225, 296] on button "Continue" at bounding box center [190, 312] width 92 height 46
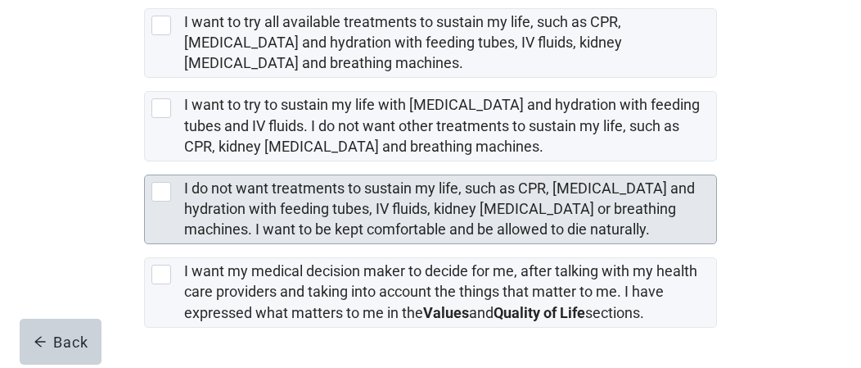
scroll to position [491, 0]
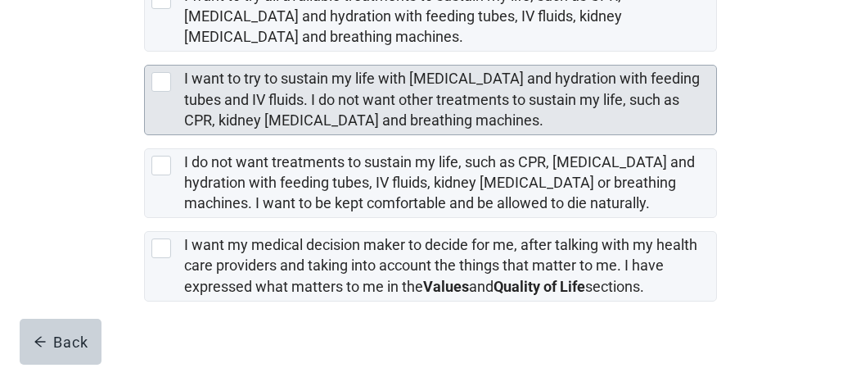
click at [396, 99] on label "I want to try to sustain my life with [MEDICAL_DATA] and hydration with feeding…" at bounding box center [442, 99] width 516 height 58
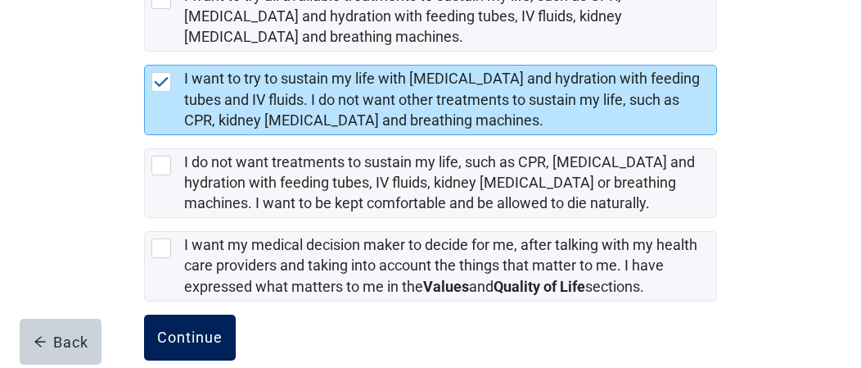
click at [212, 329] on div "Continue" at bounding box center [190, 337] width 66 height 16
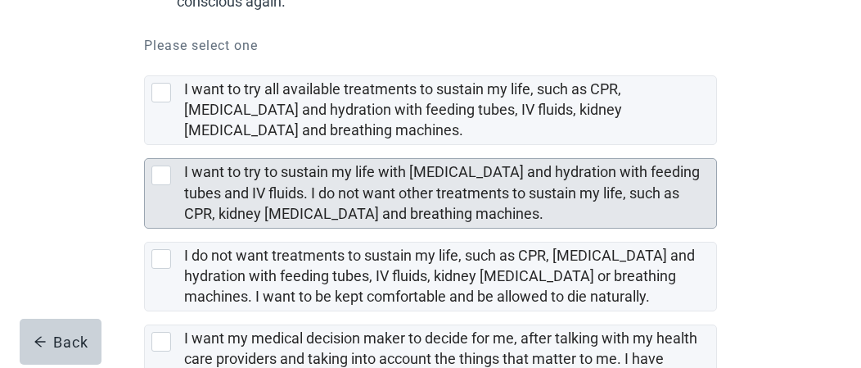
scroll to position [328, 0]
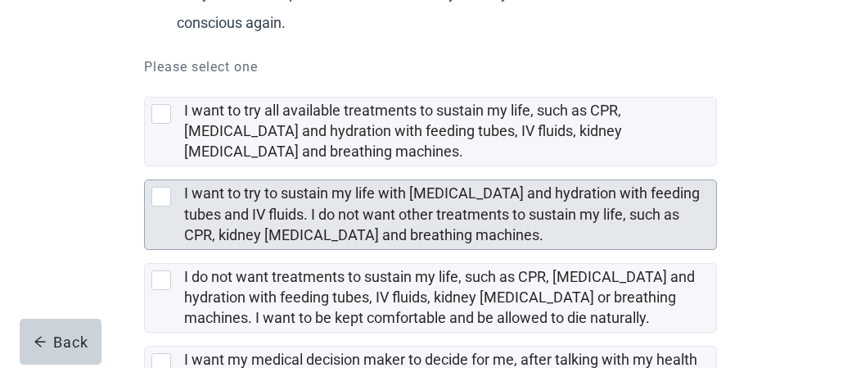
click at [436, 189] on label "I want to try to sustain my life with [MEDICAL_DATA] and hydration with feeding…" at bounding box center [442, 213] width 516 height 58
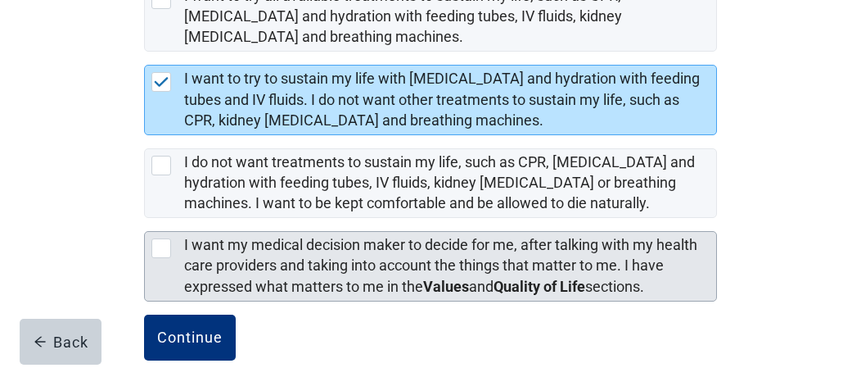
scroll to position [468, 0]
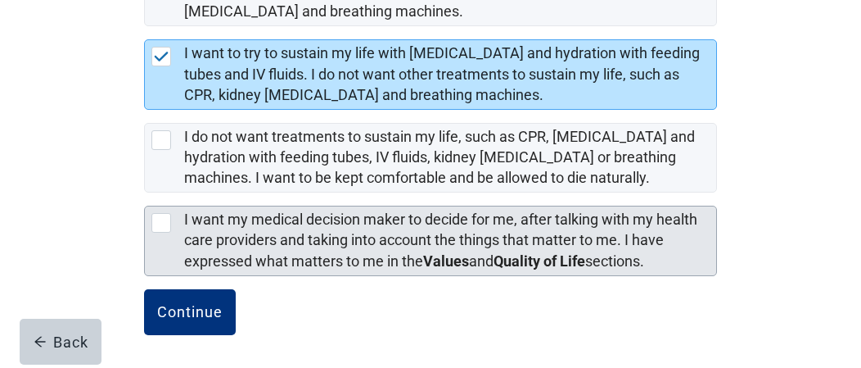
click at [347, 250] on label "I want my medical decision maker to decide for me, after talking with my health…" at bounding box center [440, 239] width 513 height 58
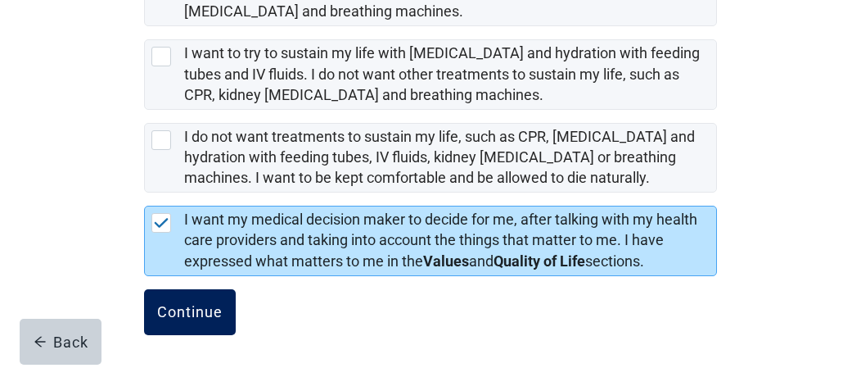
click at [188, 305] on div "Continue" at bounding box center [190, 312] width 66 height 16
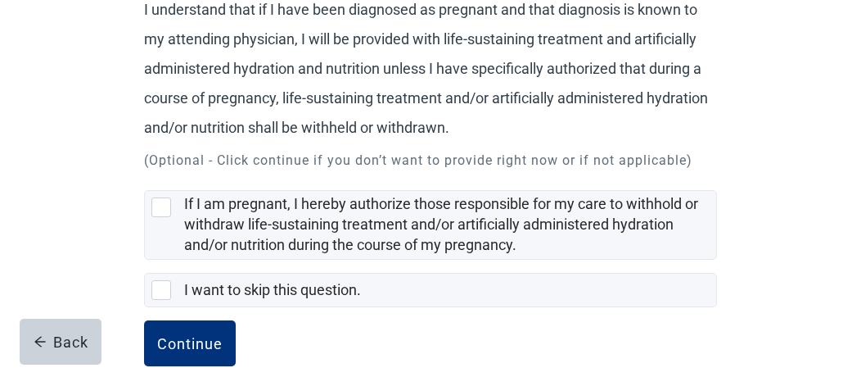
scroll to position [246, 0]
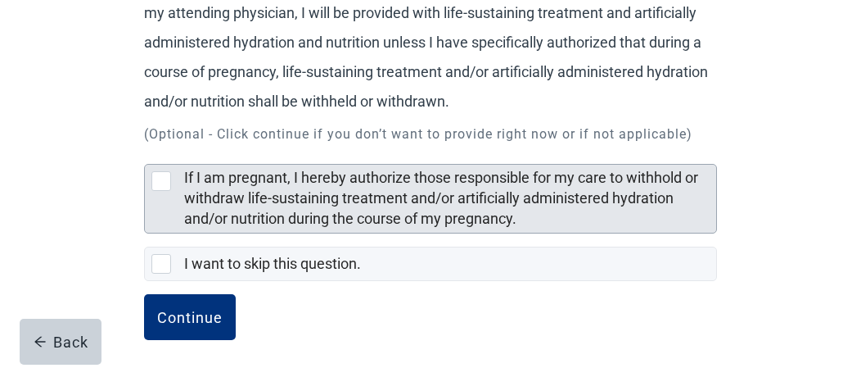
click at [223, 209] on label "If I am pregnant, I hereby authorize those responsible for my care to withhold …" at bounding box center [441, 198] width 514 height 58
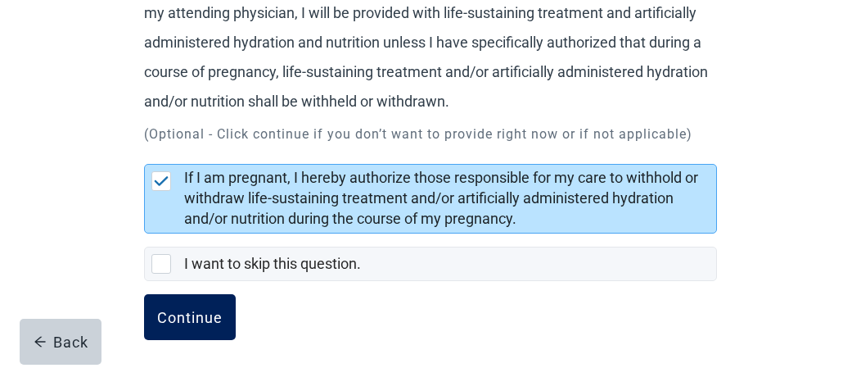
click at [201, 321] on div "Continue" at bounding box center [190, 317] width 66 height 16
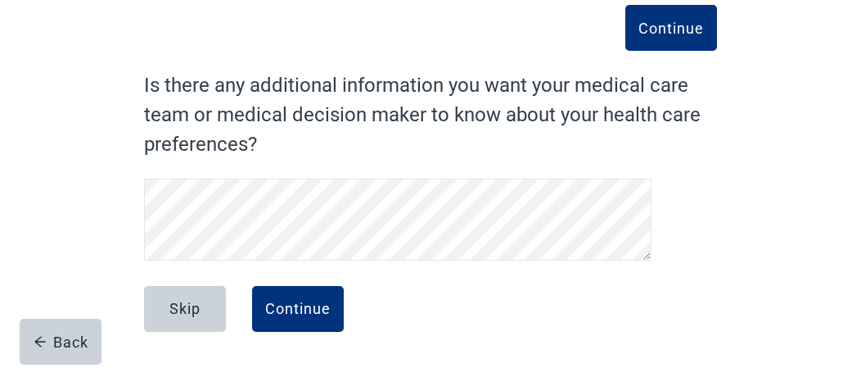
scroll to position [86, 0]
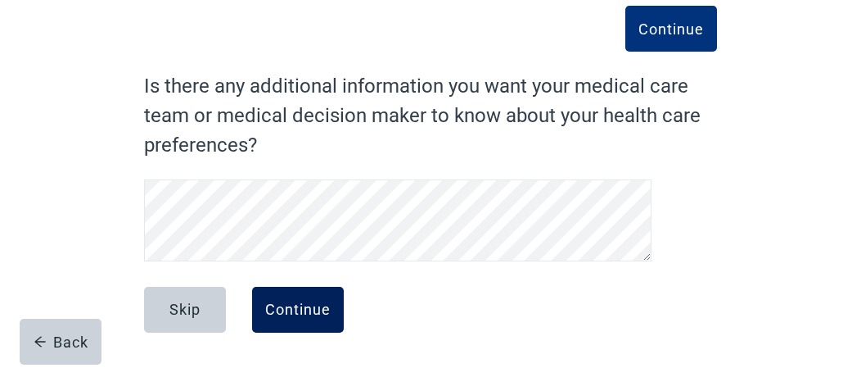
click at [312, 312] on div "Continue" at bounding box center [298, 309] width 66 height 16
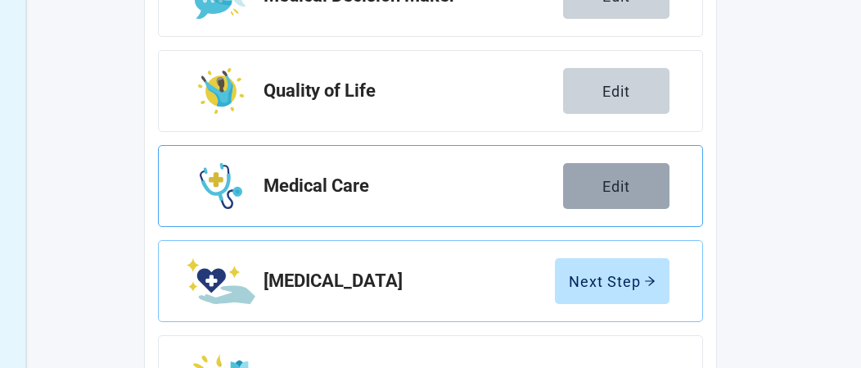
scroll to position [495, 0]
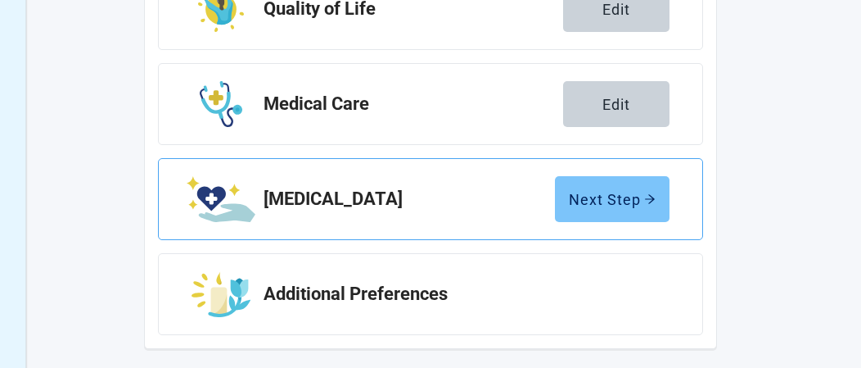
click at [606, 194] on div "Next Step" at bounding box center [612, 199] width 87 height 16
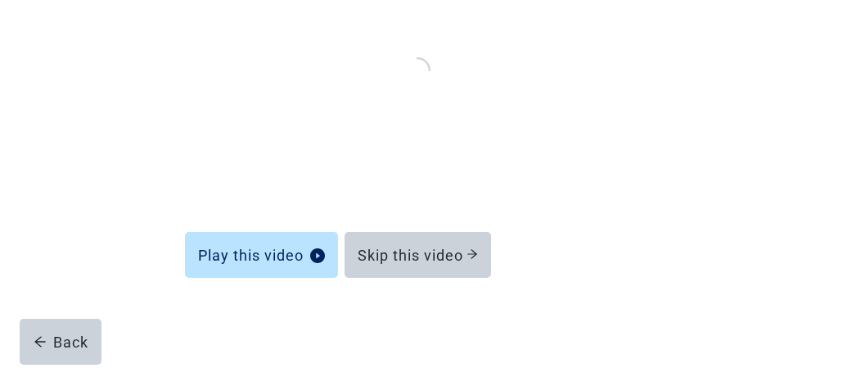
scroll to position [264, 0]
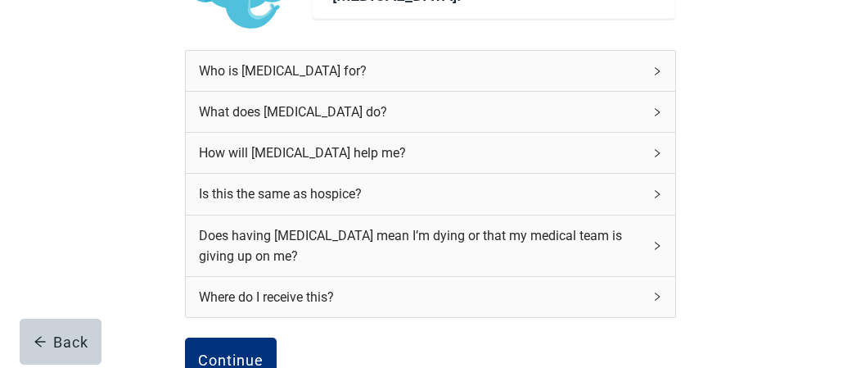
scroll to position [268, 0]
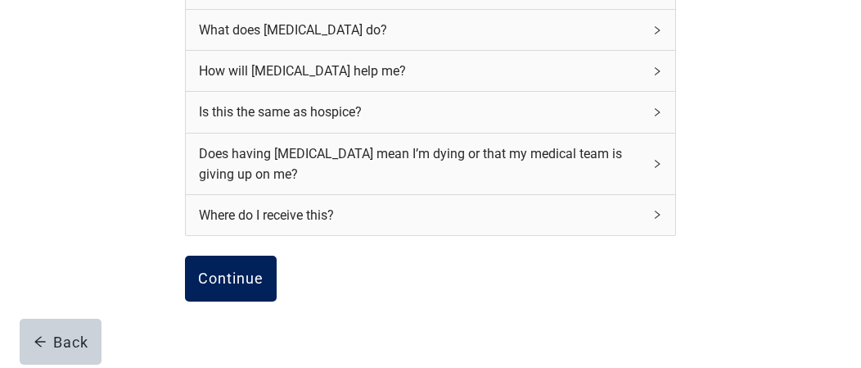
click at [250, 288] on button "Continue" at bounding box center [231, 278] width 92 height 46
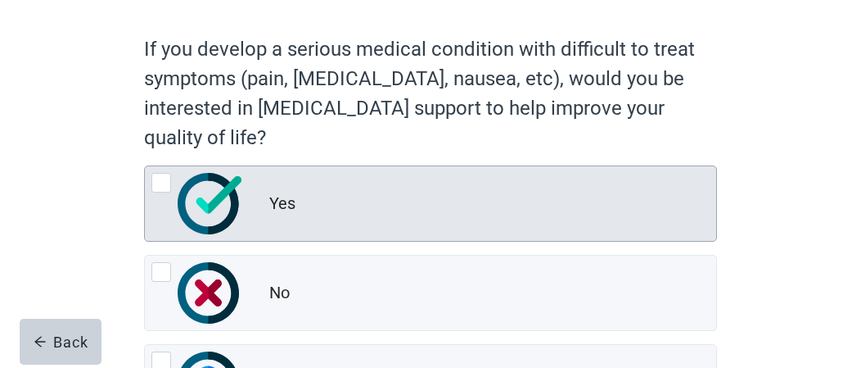
scroll to position [246, 0]
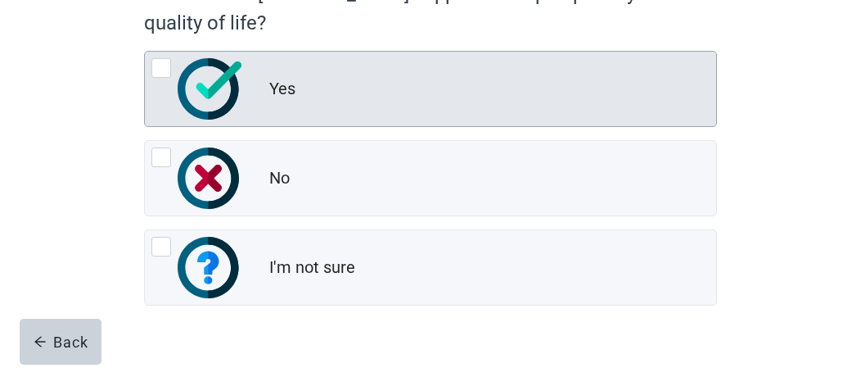
click at [228, 87] on img at bounding box center [210, 88] width 64 height 61
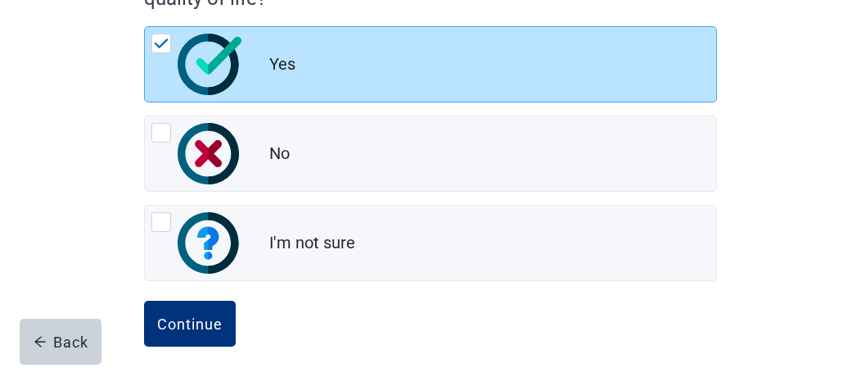
scroll to position [283, 0]
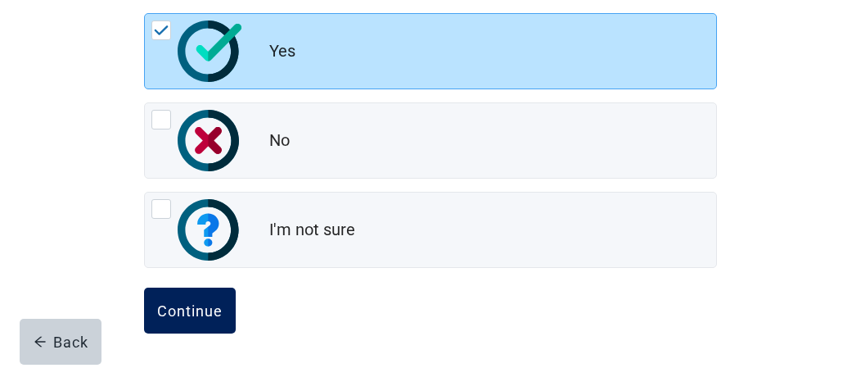
click at [179, 296] on button "Continue" at bounding box center [190, 310] width 92 height 46
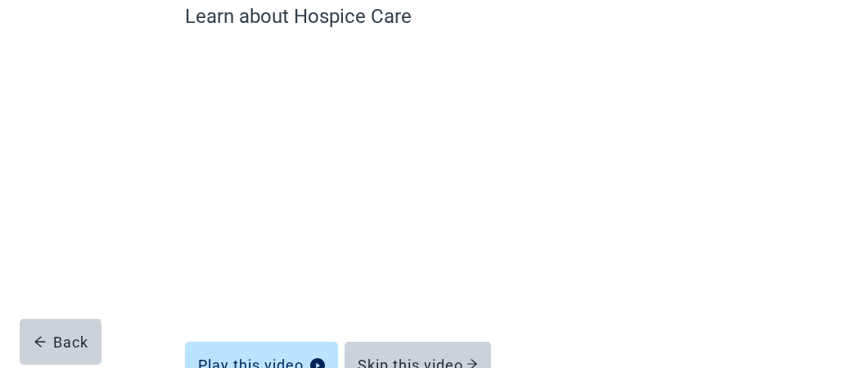
scroll to position [182, 0]
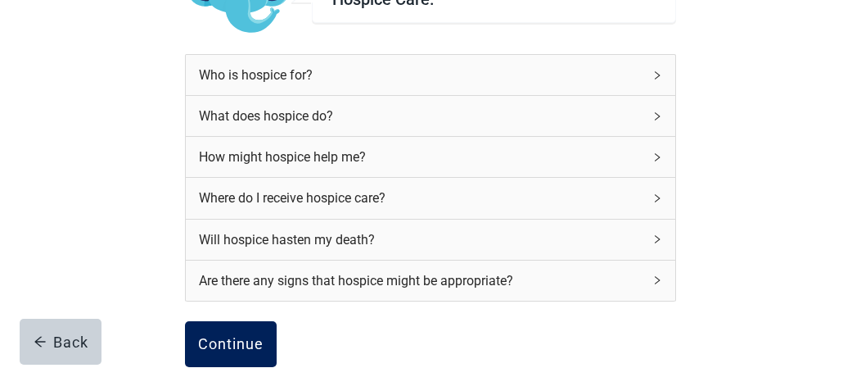
click at [265, 325] on button "Continue" at bounding box center [231, 344] width 92 height 46
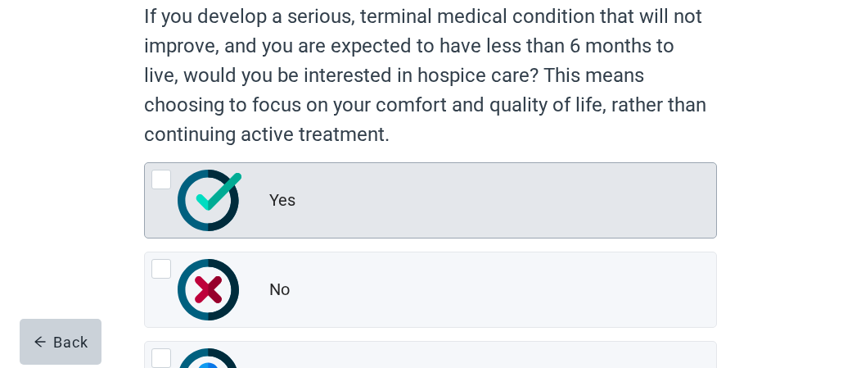
click at [331, 180] on div "Yes" at bounding box center [431, 200] width 572 height 75
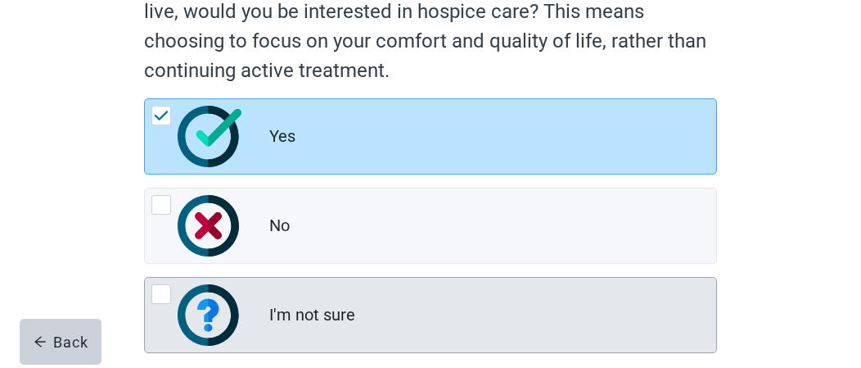
scroll to position [313, 0]
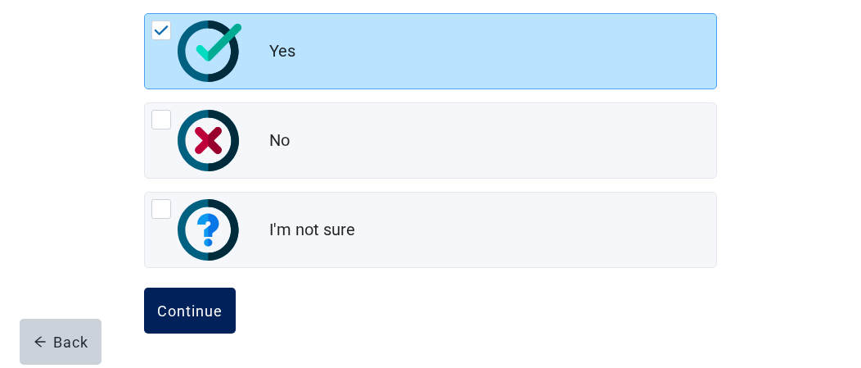
click at [213, 308] on div "Continue" at bounding box center [190, 310] width 66 height 16
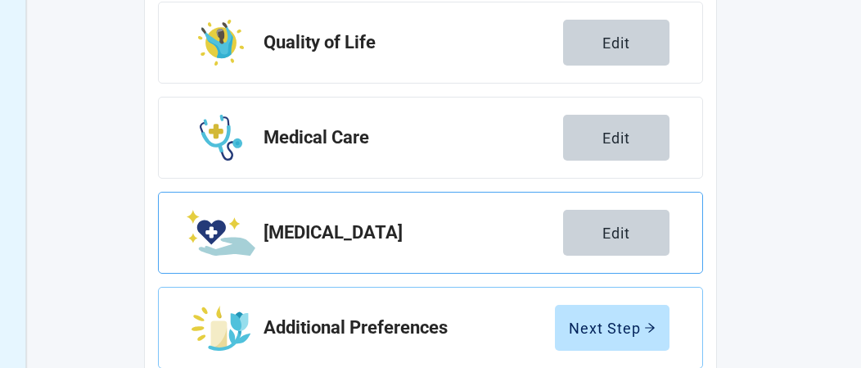
scroll to position [501, 0]
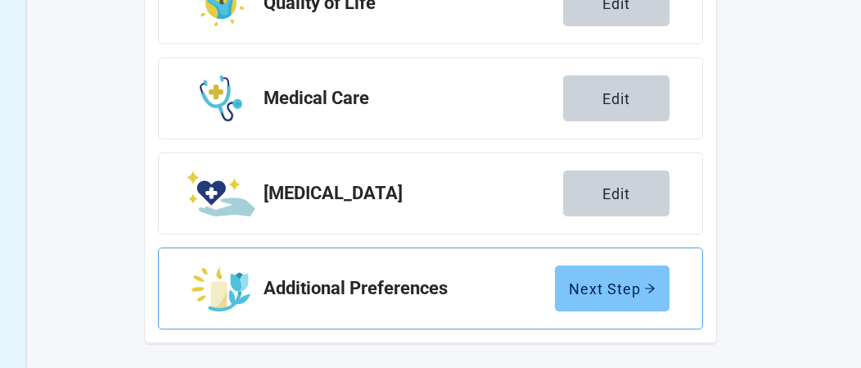
click at [626, 282] on div "Next Step" at bounding box center [612, 288] width 87 height 16
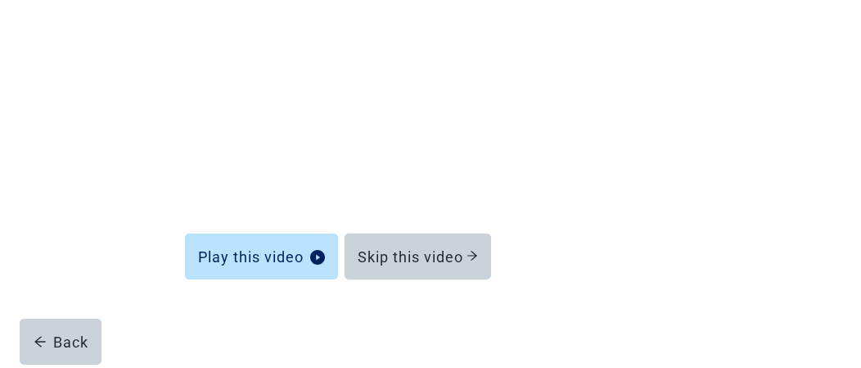
scroll to position [264, 0]
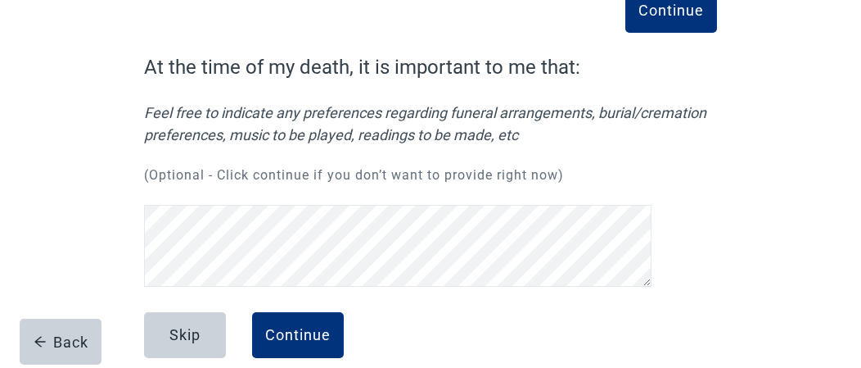
scroll to position [130, 0]
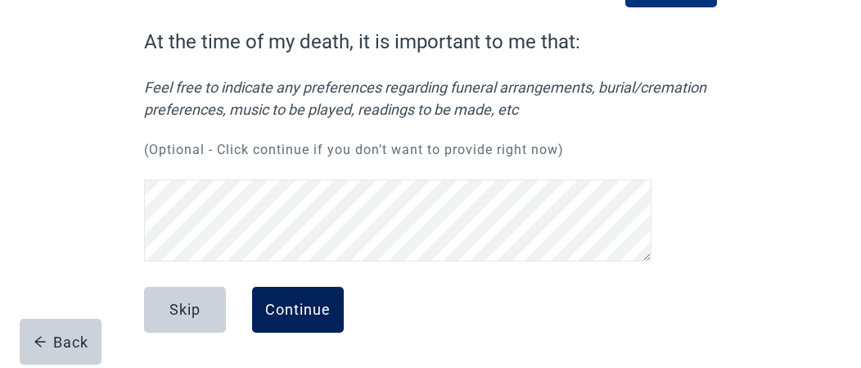
click at [320, 307] on div "Continue" at bounding box center [298, 309] width 66 height 16
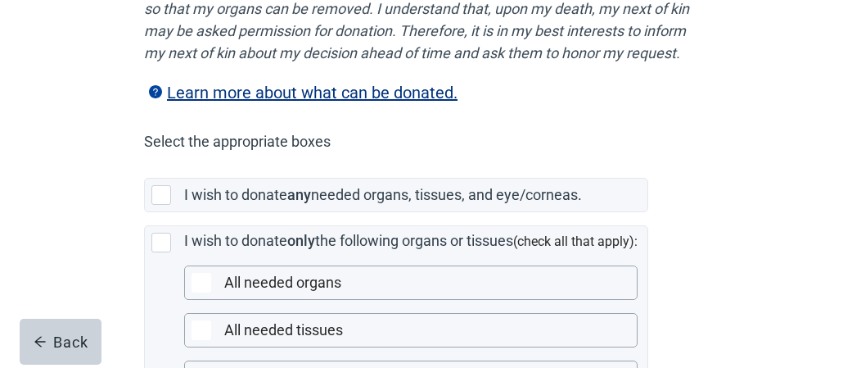
scroll to position [328, 0]
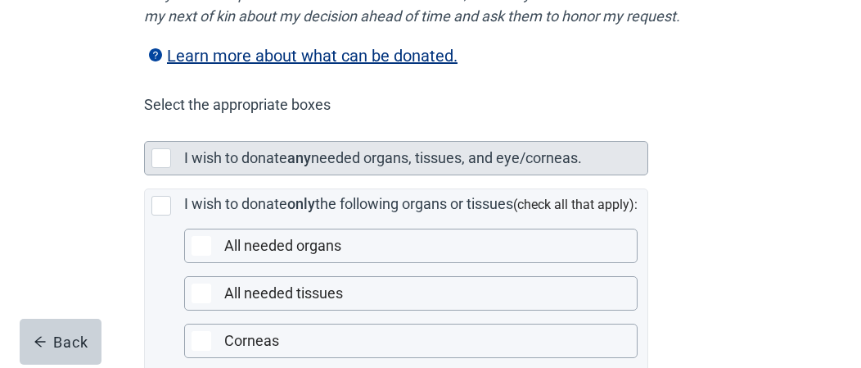
click at [182, 174] on div "I wish to donate any needed organs, tissues, and eye/corneas." at bounding box center [396, 158] width 503 height 33
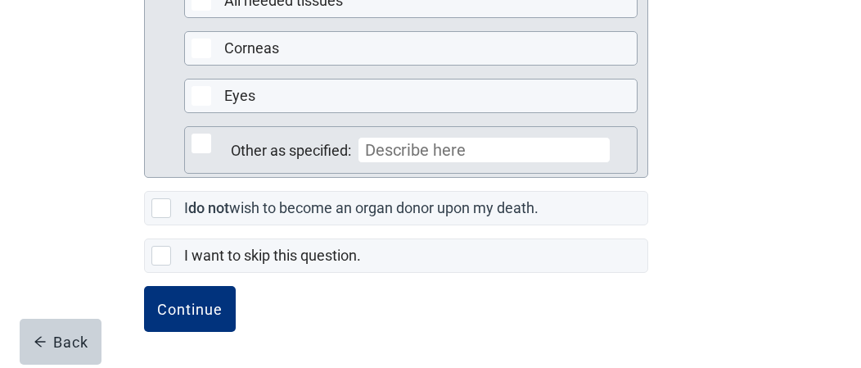
scroll to position [636, 0]
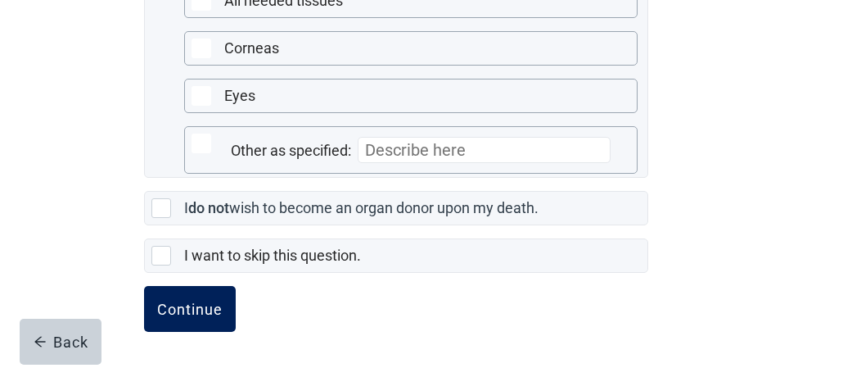
click at [216, 320] on button "Continue" at bounding box center [190, 309] width 92 height 46
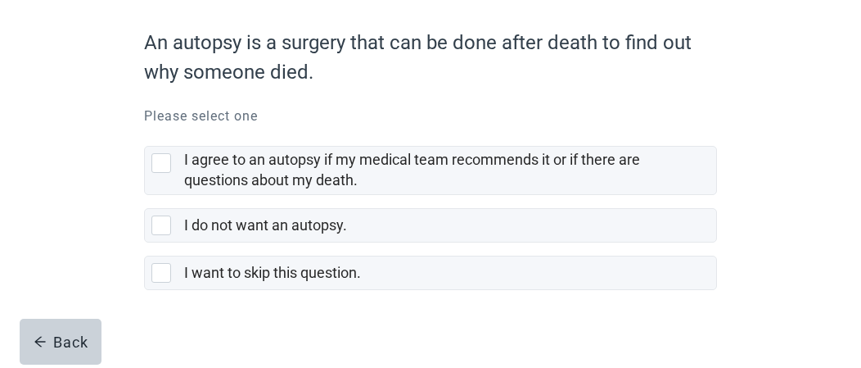
scroll to position [152, 0]
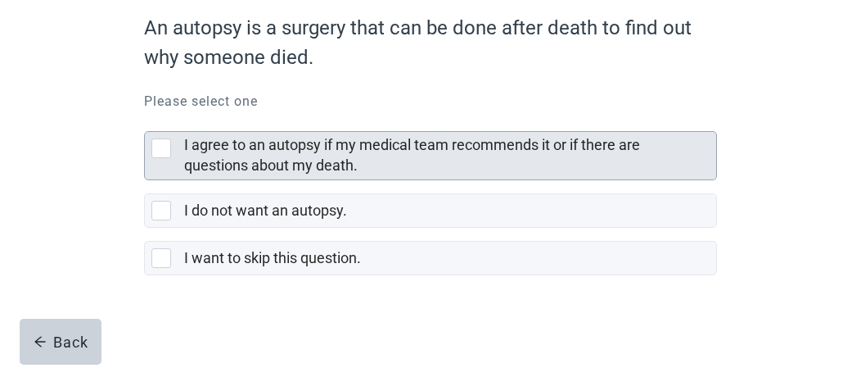
click at [522, 155] on div "I agree to an autopsy if my medical team recommends it or if there are question…" at bounding box center [445, 155] width 522 height 41
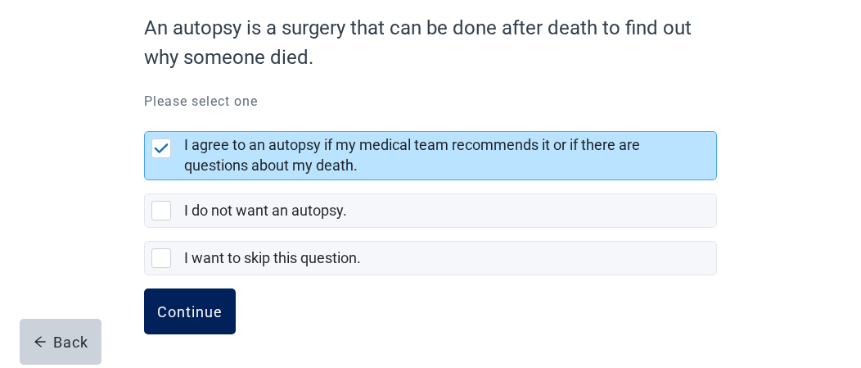
click at [198, 305] on div "Continue" at bounding box center [190, 311] width 66 height 16
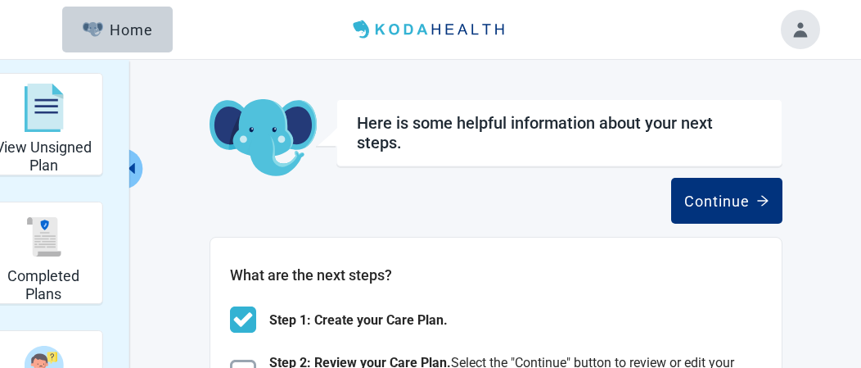
scroll to position [82, 0]
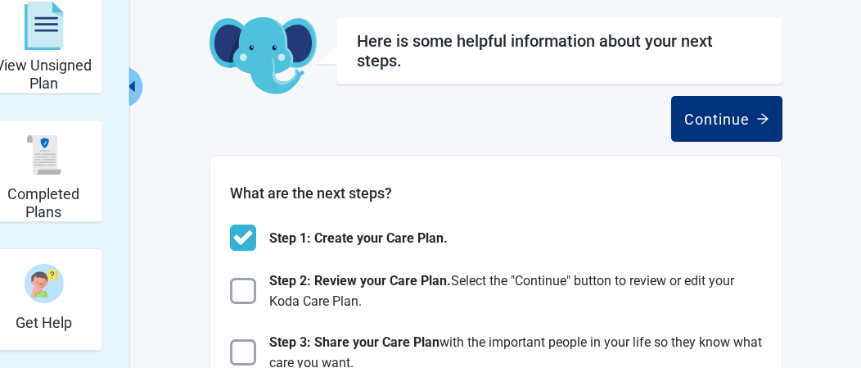
click at [723, 86] on div "Here is some helpful information about your next steps." at bounding box center [560, 56] width 446 height 79
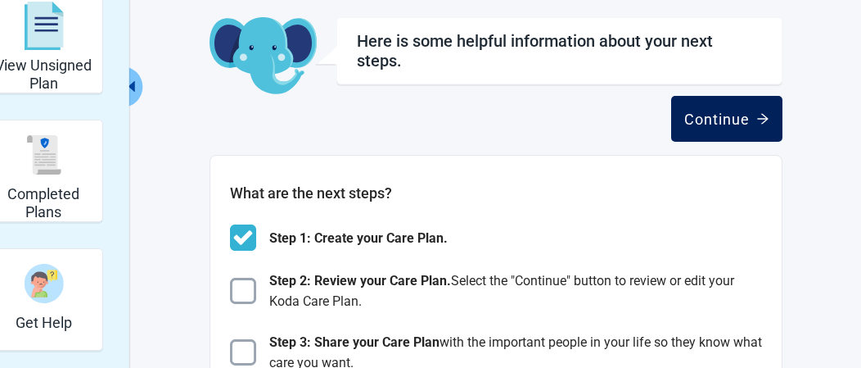
click at [730, 105] on button "Continue" at bounding box center [726, 119] width 111 height 46
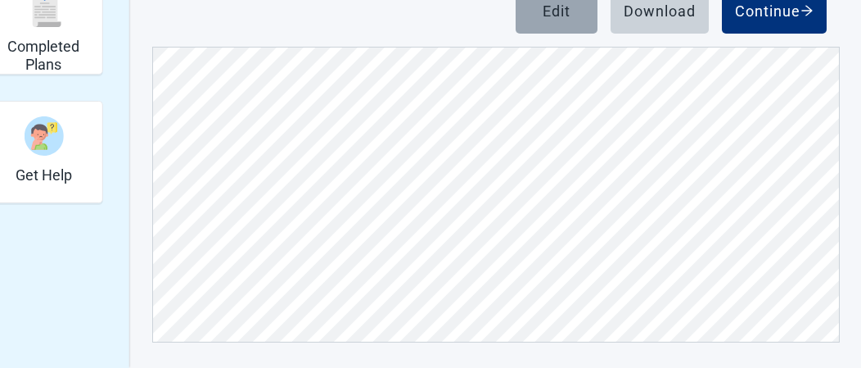
scroll to position [7879, 0]
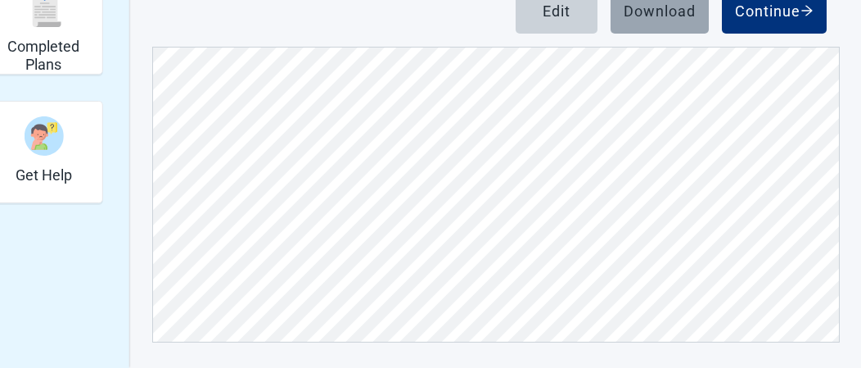
click at [650, 22] on button "Download" at bounding box center [660, 11] width 98 height 46
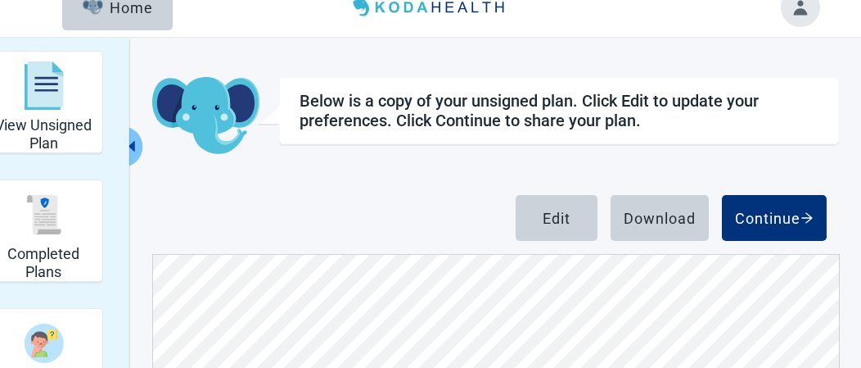
scroll to position [0, 0]
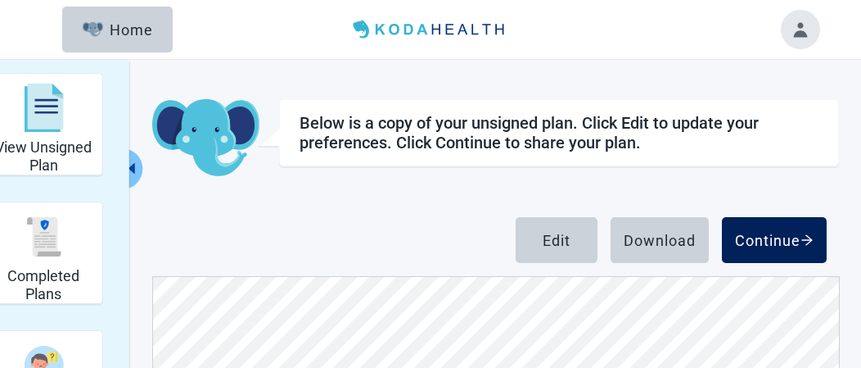
click at [812, 237] on icon "arrow-right" at bounding box center [807, 239] width 13 height 13
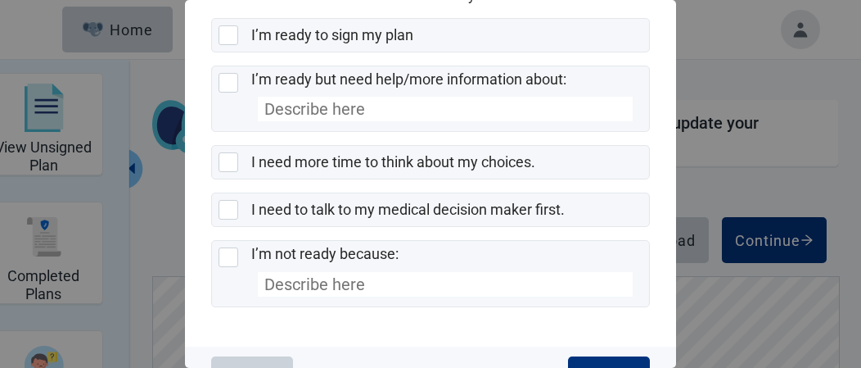
scroll to position [164, 0]
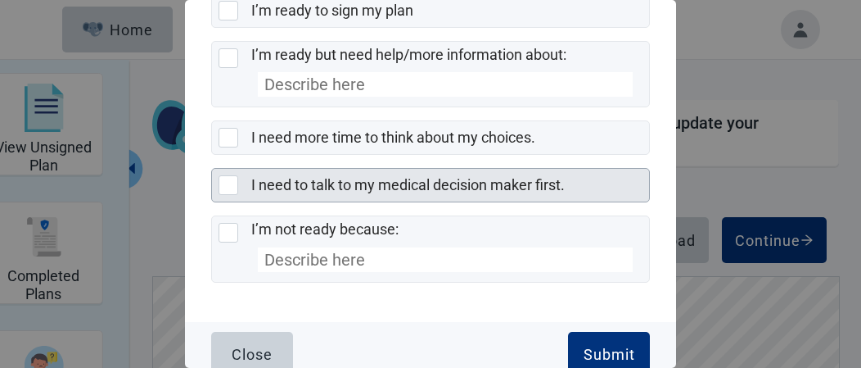
click at [399, 180] on label "I need to talk to my medical decision maker first." at bounding box center [408, 184] width 314 height 17
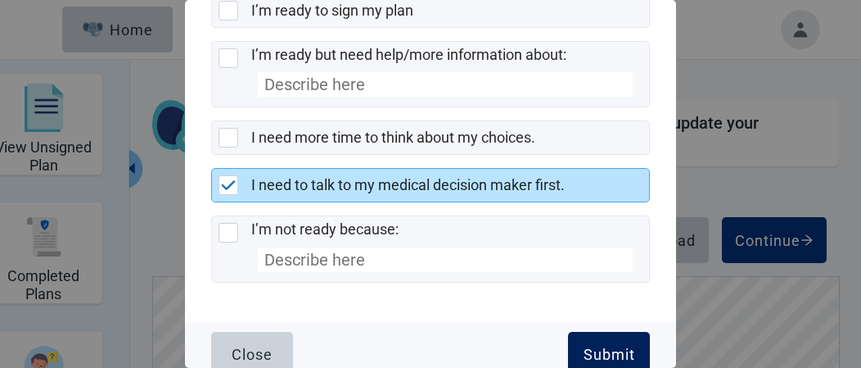
click at [613, 336] on button "Submit" at bounding box center [609, 355] width 82 height 46
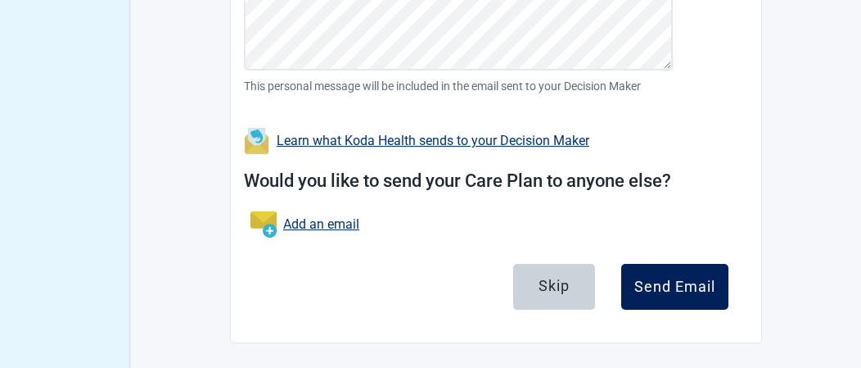
click at [668, 291] on div "Send Email" at bounding box center [675, 286] width 81 height 16
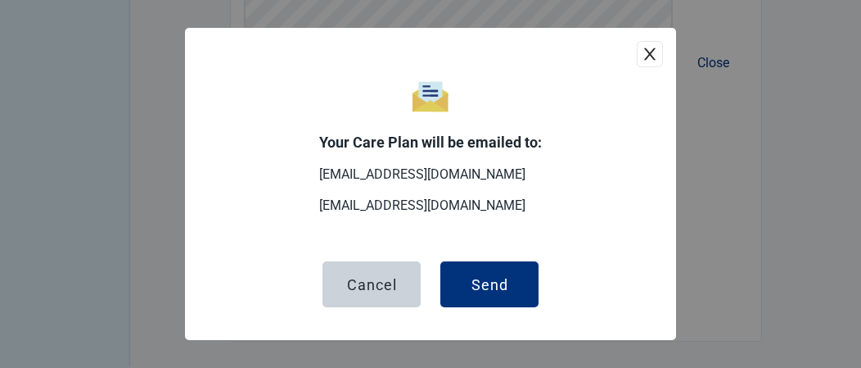
scroll to position [490, 0]
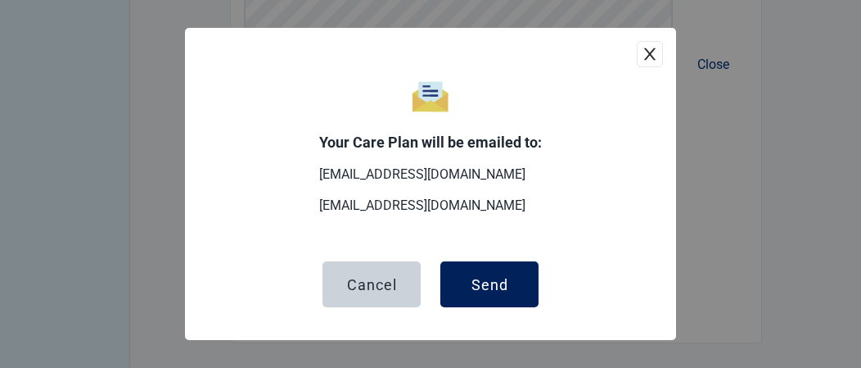
click at [523, 286] on button "Send" at bounding box center [490, 284] width 98 height 46
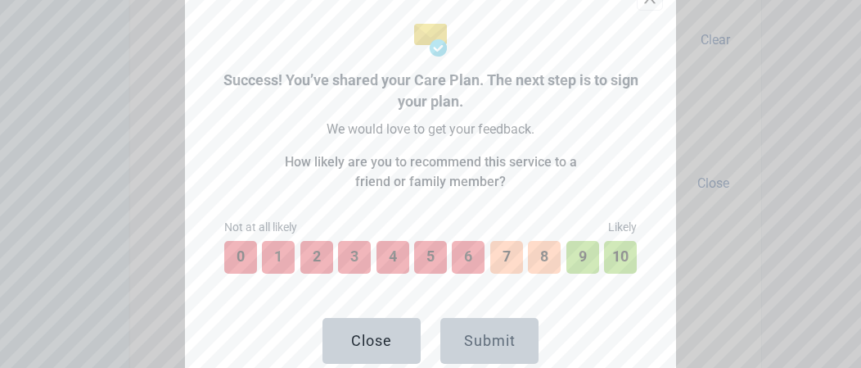
scroll to position [608, 0]
click at [624, 260] on button "10" at bounding box center [621, 257] width 36 height 36
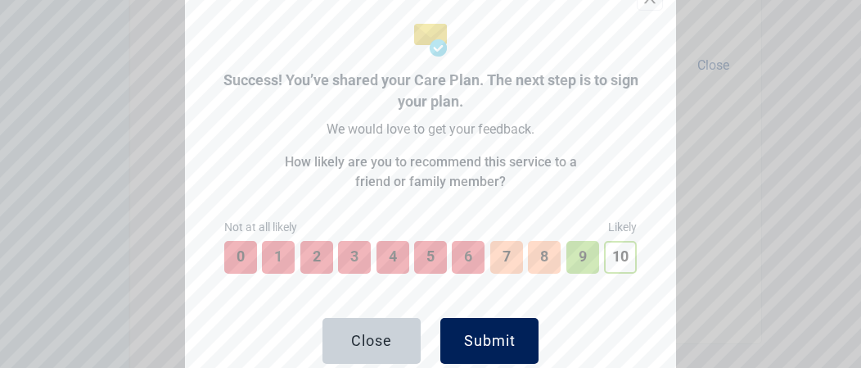
click at [527, 329] on button "Submit" at bounding box center [490, 341] width 98 height 46
